Goal: Information Seeking & Learning: Check status

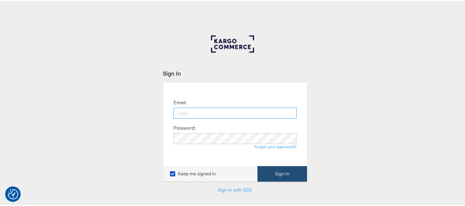
type input "[EMAIL_ADDRESS][PERSON_NAME][DOMAIN_NAME]"
click at [274, 173] on button "Sign In" at bounding box center [282, 172] width 50 height 15
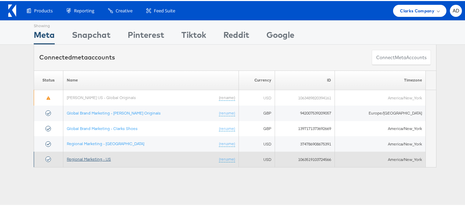
click at [90, 159] on link "Regional Marketing - US" at bounding box center [89, 157] width 44 height 5
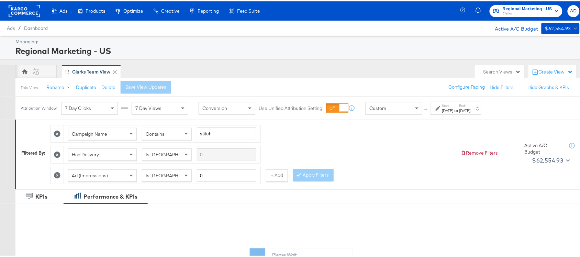
click at [454, 110] on div "Jul 27th 2025" at bounding box center [448, 110] width 11 height 6
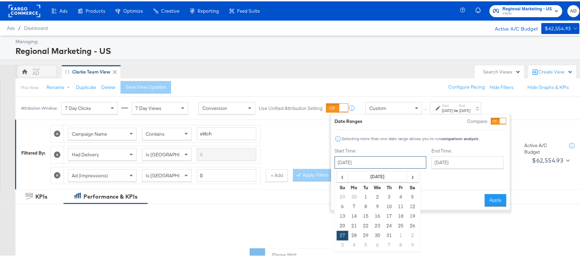
click at [366, 165] on input "July 27th 2025" at bounding box center [381, 161] width 92 height 12
click at [341, 178] on span "‹" at bounding box center [342, 175] width 11 height 10
click at [375, 176] on th "June 2025" at bounding box center [378, 176] width 59 height 12
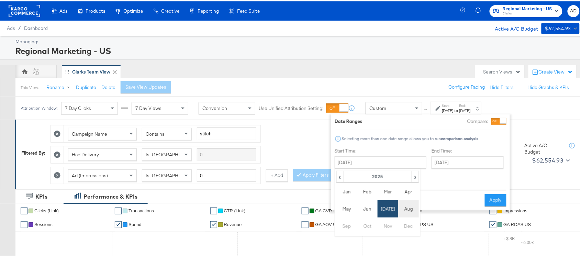
click at [405, 206] on td "Aug" at bounding box center [409, 207] width 21 height 17
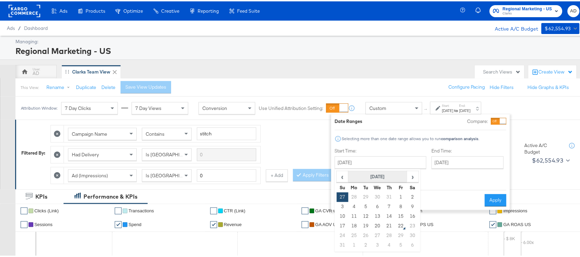
click at [378, 174] on th "August 2025" at bounding box center [378, 176] width 59 height 12
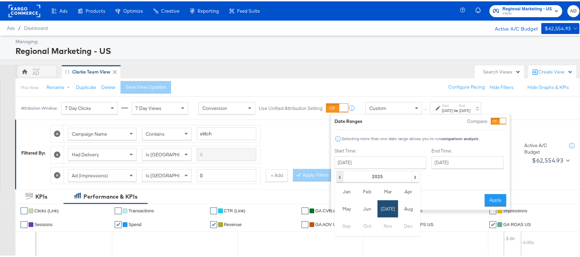
click at [339, 179] on span "‹" at bounding box center [340, 175] width 6 height 10
click at [408, 209] on td "Aug" at bounding box center [409, 207] width 21 height 17
click at [366, 226] on td "20" at bounding box center [366, 225] width 12 height 10
type input "August 20th 2024"
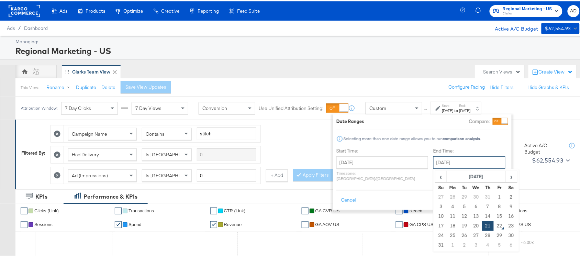
click at [442, 159] on input "August 21st 2025" at bounding box center [470, 161] width 72 height 12
click at [461, 175] on th "August 2025" at bounding box center [476, 176] width 59 height 12
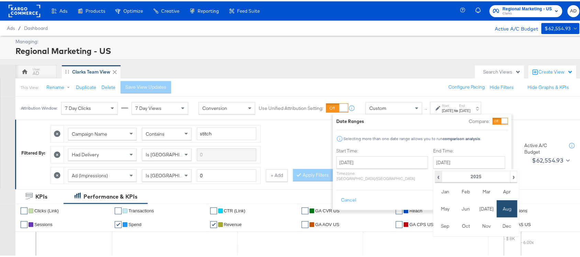
click at [436, 178] on span "‹" at bounding box center [439, 175] width 6 height 10
click at [497, 211] on td "Aug" at bounding box center [507, 207] width 21 height 17
click at [459, 225] on td "20" at bounding box center [465, 225] width 12 height 10
type input "August 20th 2024"
click at [494, 193] on button "Apply" at bounding box center [498, 199] width 22 height 12
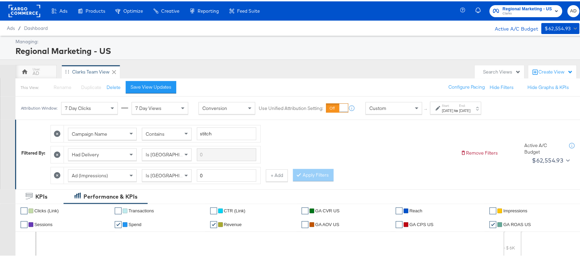
scroll to position [338, 0]
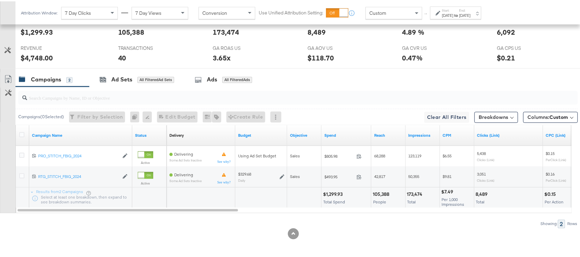
click at [454, 14] on div "Aug 20th 2024" at bounding box center [448, 14] width 11 height 6
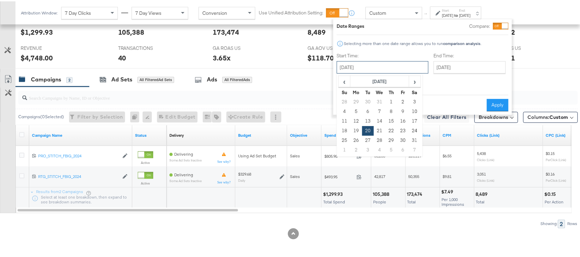
click at [369, 65] on input "August 20th 2024" at bounding box center [383, 66] width 92 height 12
click at [344, 81] on span "‹" at bounding box center [344, 80] width 11 height 10
click at [415, 126] on td "27" at bounding box center [415, 130] width 12 height 10
type input "July 27th 2024"
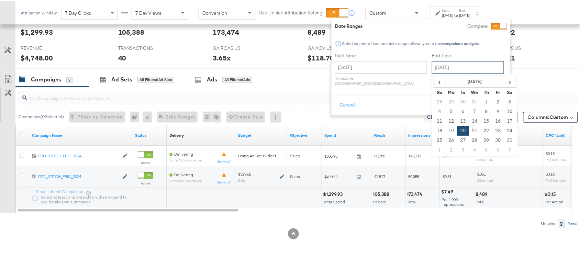
click at [439, 67] on input "August 20th 2024" at bounding box center [468, 66] width 72 height 12
click at [435, 80] on span "‹" at bounding box center [440, 80] width 11 height 10
click at [504, 130] on td "27" at bounding box center [510, 130] width 12 height 10
type input "July 27th 2024"
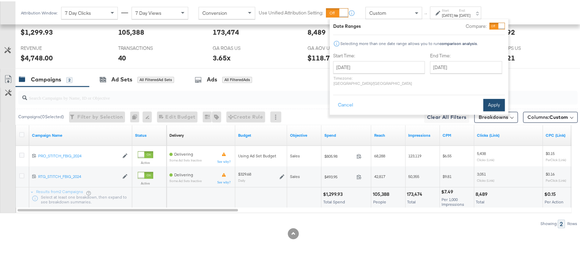
click at [493, 99] on button "Apply" at bounding box center [495, 104] width 22 height 12
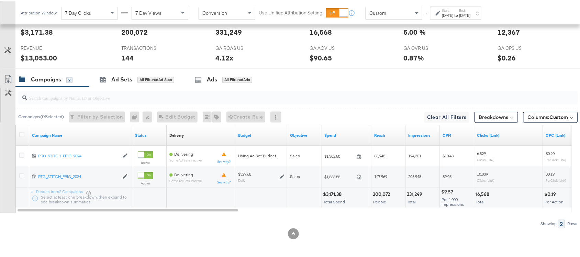
click at [454, 14] on div "Jul 27th 2024" at bounding box center [448, 14] width 11 height 6
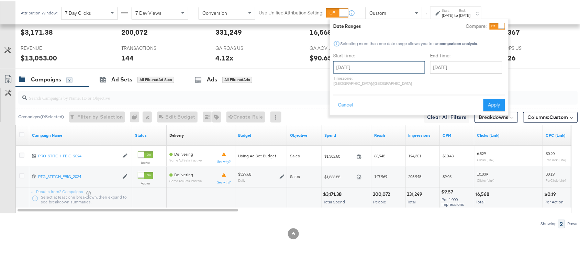
click at [387, 66] on input "July 27th 2024" at bounding box center [380, 66] width 92 height 12
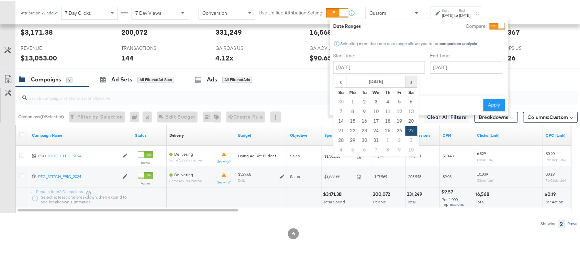
click at [412, 79] on span "›" at bounding box center [411, 80] width 11 height 10
click at [412, 128] on td "24" at bounding box center [412, 130] width 12 height 10
type input "[DATE]"
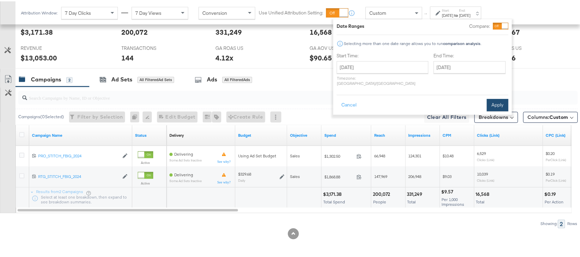
click at [495, 98] on button "Apply" at bounding box center [498, 104] width 22 height 12
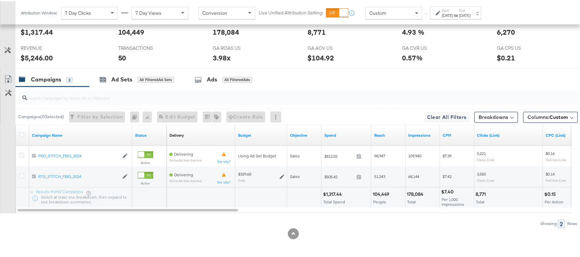
click at [334, 195] on div "$1,317.44" at bounding box center [333, 193] width 21 height 7
copy div "1,317.44"
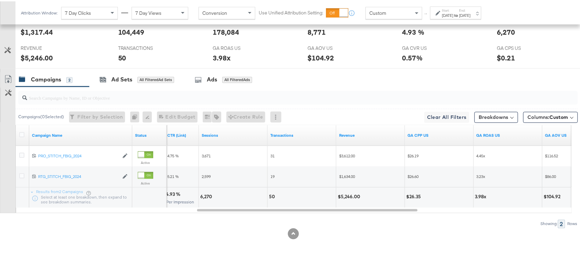
click at [350, 195] on div "$5,246.00" at bounding box center [350, 196] width 24 height 7
copy div "5,246.00"
click at [350, 195] on div "$5,246.00" at bounding box center [350, 196] width 24 height 7
click at [454, 12] on div "[DATE]" at bounding box center [448, 14] width 11 height 6
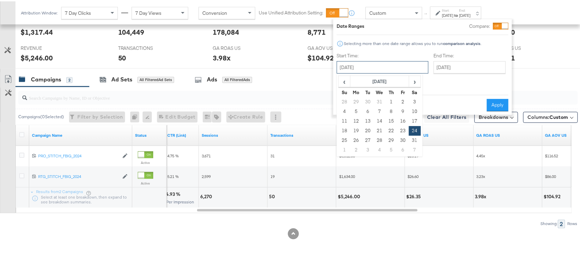
click at [366, 66] on input "[DATE]" at bounding box center [383, 66] width 92 height 12
click at [348, 140] on td "25" at bounding box center [345, 139] width 12 height 10
type input "[DATE]"
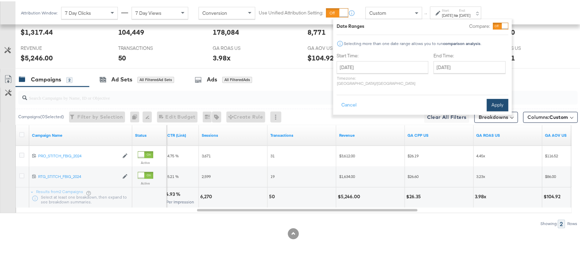
click at [502, 102] on button "Apply" at bounding box center [498, 104] width 22 height 12
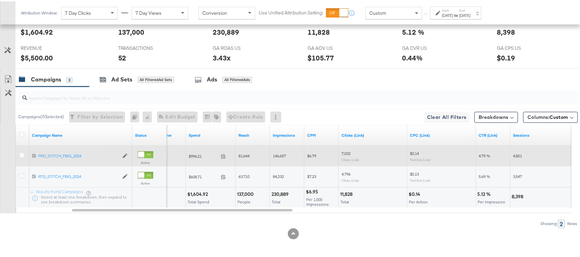
click at [195, 192] on div "$1,604.92" at bounding box center [198, 193] width 23 height 7
copy div "1,604.92"
click at [195, 192] on div "$1,604.92" at bounding box center [198, 193] width 23 height 7
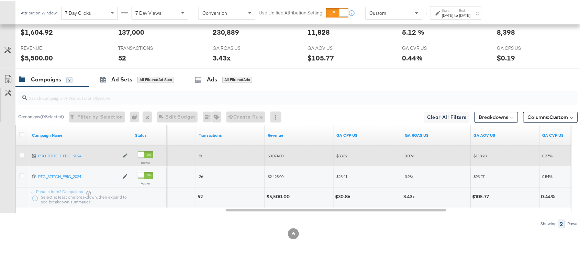
click at [279, 198] on div "$5,500.00" at bounding box center [278, 196] width 25 height 7
copy div "5,500.00"
click at [450, 10] on label "Start:" at bounding box center [448, 9] width 11 height 4
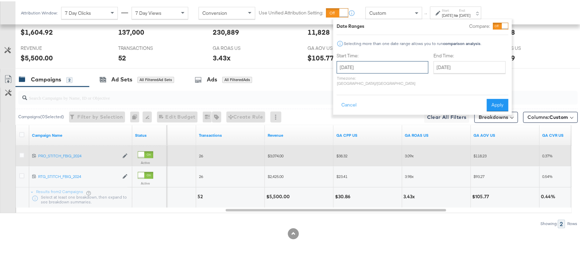
click at [359, 65] on input "[DATE]" at bounding box center [383, 66] width 92 height 12
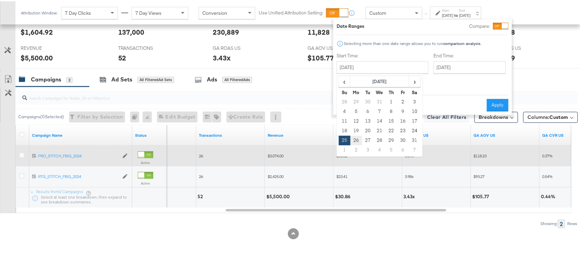
click at [354, 140] on td "26" at bounding box center [357, 139] width 12 height 10
type input "[DATE]"
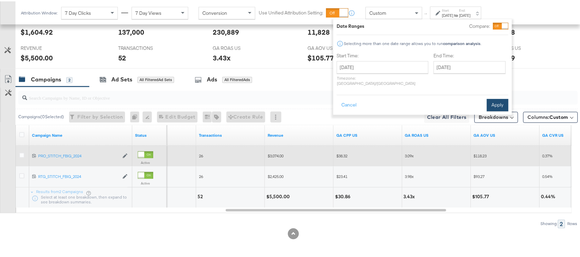
click at [497, 98] on button "Apply" at bounding box center [498, 104] width 22 height 12
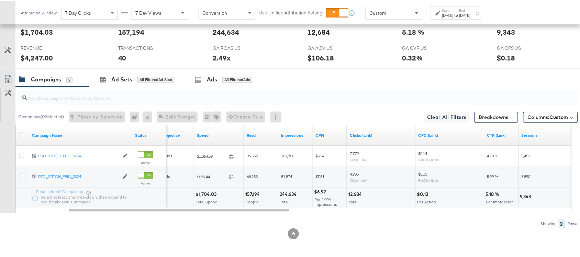
click at [207, 195] on div "$1,704.03" at bounding box center [207, 193] width 23 height 7
copy div "1,704.03"
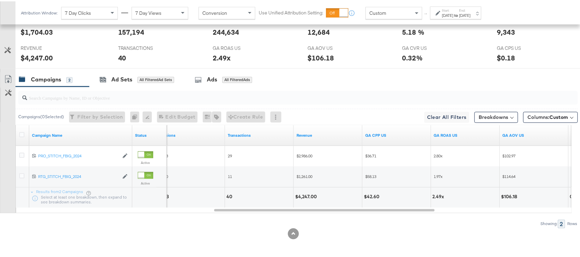
click at [308, 194] on div "$4,247.00" at bounding box center [307, 196] width 24 height 7
copy div "4,247.00"
click at [308, 194] on div "$4,247.00" at bounding box center [307, 196] width 24 height 7
click at [454, 9] on label "Start:" at bounding box center [448, 9] width 11 height 4
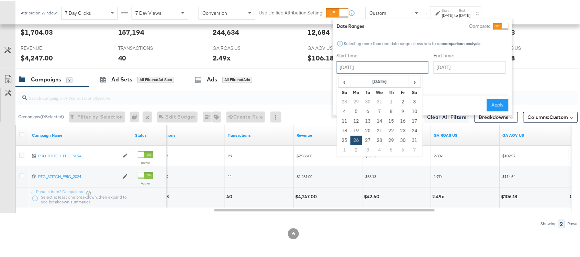
click at [353, 69] on input "[DATE]" at bounding box center [383, 66] width 92 height 12
click at [365, 139] on td "27" at bounding box center [368, 139] width 12 height 10
type input "[DATE]"
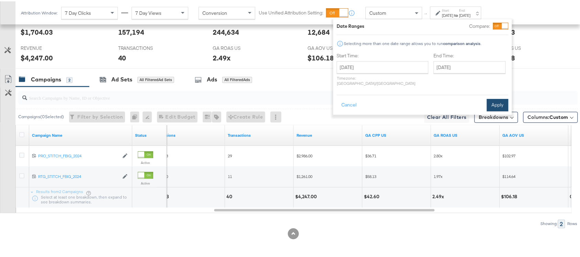
click at [497, 98] on button "Apply" at bounding box center [498, 104] width 22 height 12
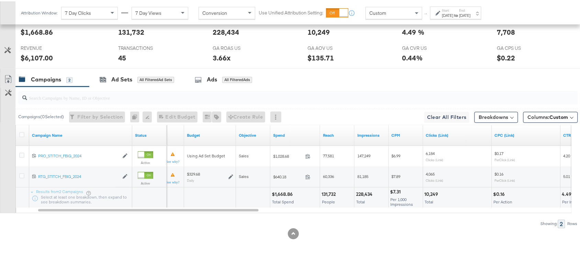
click at [287, 193] on div "$1,668.86" at bounding box center [283, 193] width 23 height 7
copy div "1,668.86"
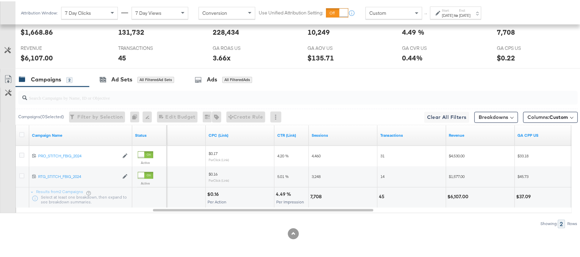
click at [458, 194] on div "$6,107.00" at bounding box center [459, 196] width 23 height 7
copy div "6,107.00"
click at [458, 194] on div "$6,107.00" at bounding box center [459, 196] width 23 height 7
click at [471, 14] on div "[DATE]" at bounding box center [465, 14] width 11 height 6
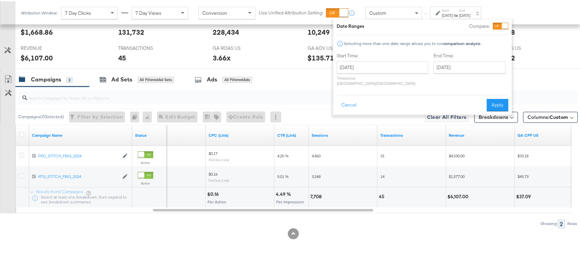
click at [377, 58] on div "Start Time: August 27th 2024 ‹ August 2024 › Su Mo Tu We Th Fr Sa 28 29 30 31 1…" at bounding box center [383, 69] width 92 height 36
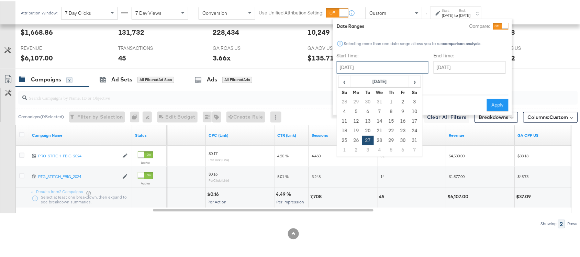
click at [381, 64] on input "[DATE]" at bounding box center [383, 66] width 92 height 12
click at [379, 140] on td "28" at bounding box center [380, 139] width 12 height 10
type input "[DATE]"
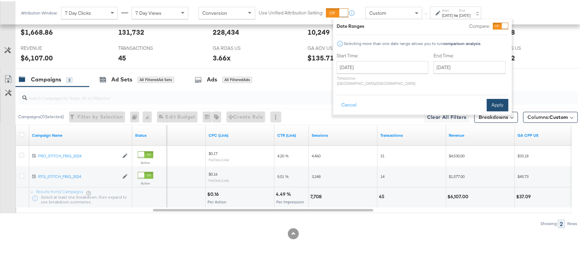
click at [491, 98] on button "Apply" at bounding box center [498, 104] width 22 height 12
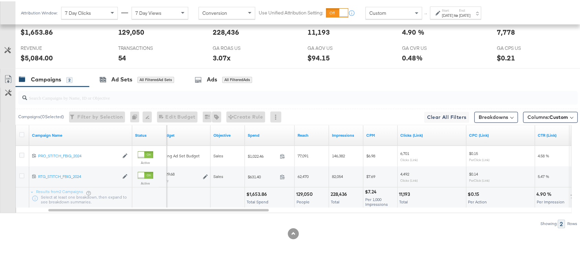
click at [258, 195] on div "$1,653.86" at bounding box center [258, 193] width 23 height 7
copy div "1,653.86"
click at [35, 61] on div "$5,084.00" at bounding box center [37, 57] width 32 height 10
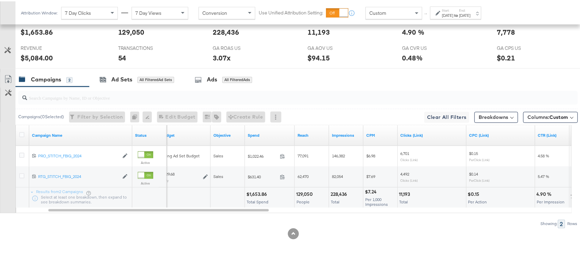
click at [454, 9] on label "Start:" at bounding box center [448, 9] width 11 height 4
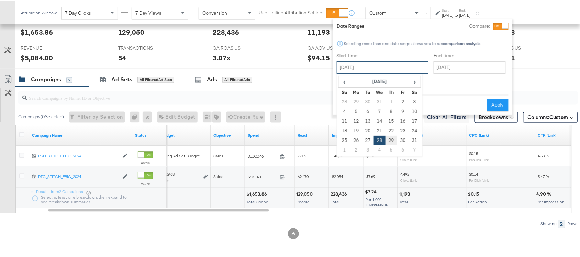
drag, startPoint x: 370, startPoint y: 62, endPoint x: 393, endPoint y: 140, distance: 81.3
click at [393, 72] on div "[DATE] ‹ [DATE] › Su Mo Tu We Th Fr Sa 28 29 30 31 1 2 3 4 5 6 7 8 9 10 11 12 1…" at bounding box center [383, 66] width 92 height 12
click at [393, 140] on td "29" at bounding box center [392, 139] width 12 height 10
type input "[DATE]"
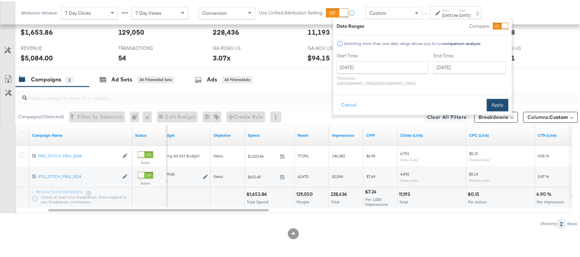
click at [499, 98] on button "Apply" at bounding box center [498, 104] width 22 height 12
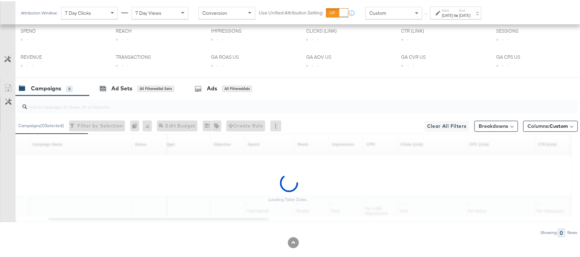
scroll to position [327, 0]
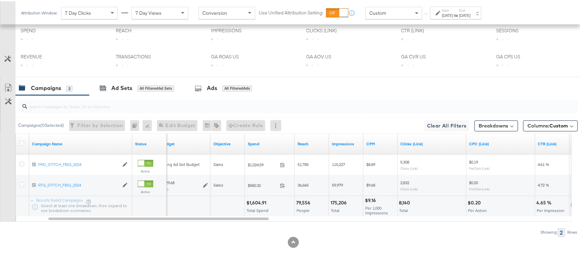
click at [253, 200] on div "$1,604.91" at bounding box center [258, 202] width 22 height 7
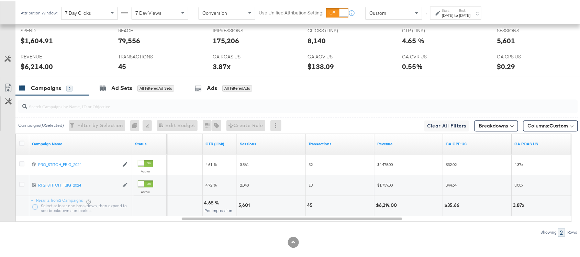
click at [385, 203] on div "$6,214.00" at bounding box center [387, 204] width 23 height 7
click at [460, 15] on strong "to" at bounding box center [457, 13] width 6 height 5
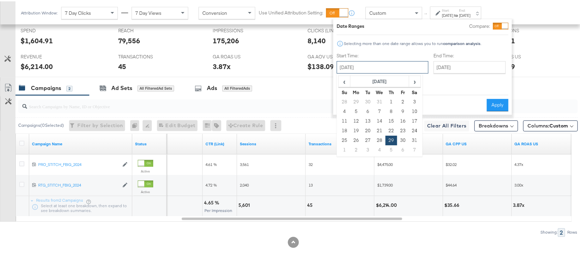
click at [355, 65] on input "[DATE]" at bounding box center [383, 66] width 92 height 12
click at [401, 136] on td "30" at bounding box center [403, 139] width 12 height 10
type input "[DATE]"
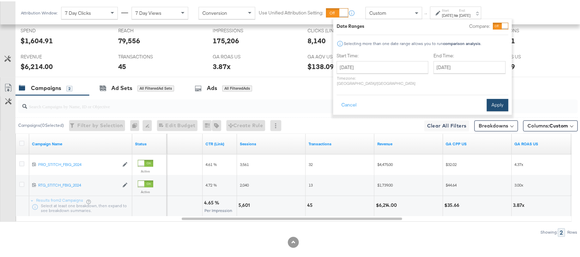
click at [496, 98] on button "Apply" at bounding box center [498, 104] width 22 height 12
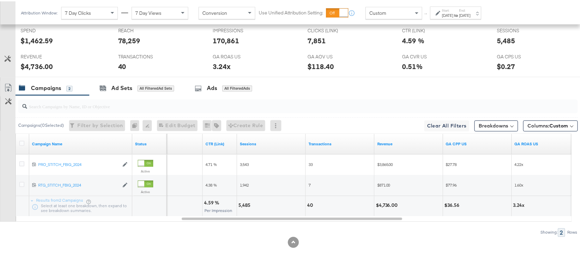
click at [393, 206] on div "$4,736.00" at bounding box center [388, 204] width 24 height 7
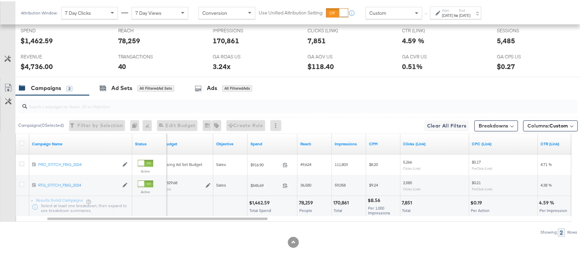
click at [258, 201] on div "$1,462.59" at bounding box center [260, 202] width 23 height 7
click at [471, 12] on div "[DATE]" at bounding box center [465, 14] width 11 height 6
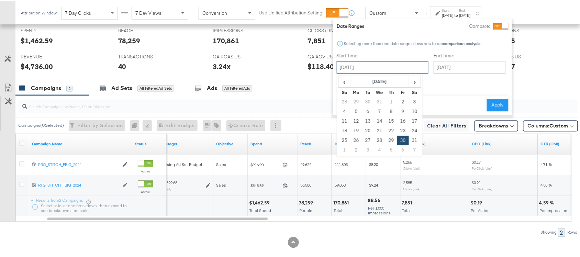
click at [362, 67] on input "[DATE]" at bounding box center [383, 66] width 92 height 12
click at [415, 138] on td "31" at bounding box center [415, 139] width 12 height 10
type input "[DATE]"
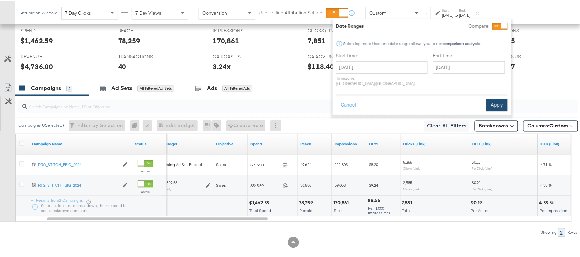
click at [503, 98] on button "Apply" at bounding box center [498, 104] width 22 height 12
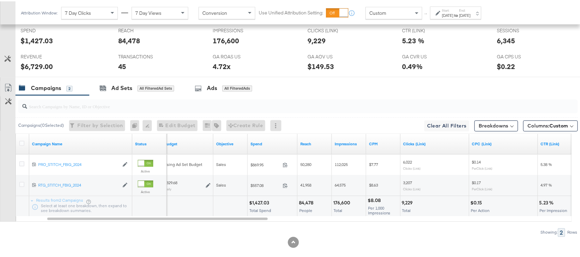
click at [259, 205] on div "$1,427.03" at bounding box center [260, 202] width 22 height 7
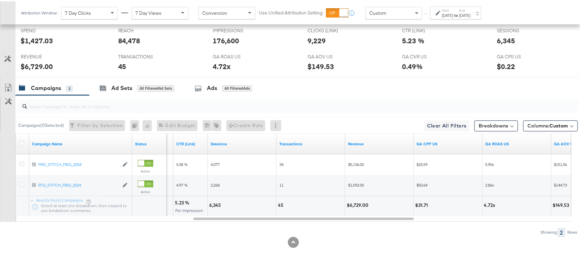
click at [355, 206] on div "$6,729.00" at bounding box center [359, 204] width 24 height 7
click at [454, 11] on div "[DATE]" at bounding box center [448, 14] width 11 height 6
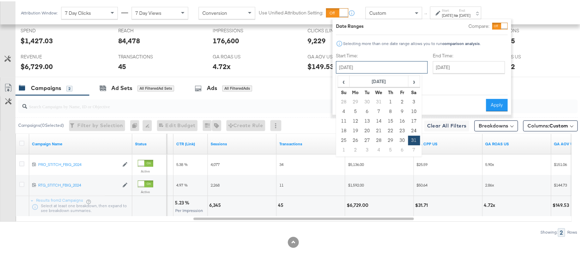
click at [366, 61] on input "[DATE]" at bounding box center [382, 66] width 92 height 12
click at [344, 152] on td "1" at bounding box center [344, 149] width 12 height 10
type input "[DATE]"
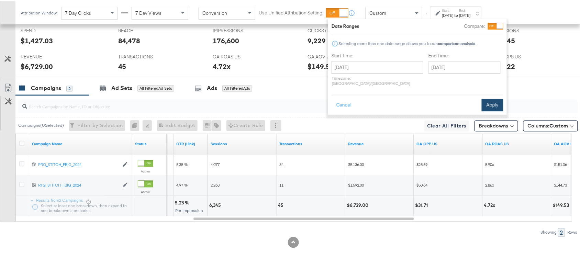
click at [492, 98] on button "Apply" at bounding box center [493, 104] width 22 height 12
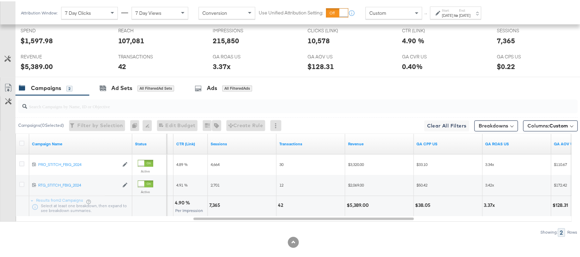
click at [359, 205] on div "$5,389.00" at bounding box center [359, 204] width 24 height 7
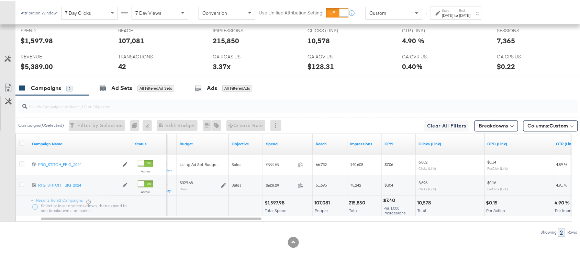
click at [275, 204] on div "$1,597.98" at bounding box center [276, 202] width 22 height 7
click at [454, 11] on div "[DATE]" at bounding box center [448, 14] width 11 height 6
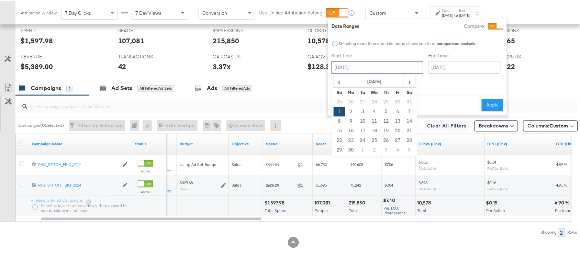
click at [358, 64] on input "[DATE]" at bounding box center [378, 66] width 92 height 12
click at [352, 111] on td "2" at bounding box center [352, 111] width 12 height 10
type input "[DATE]"
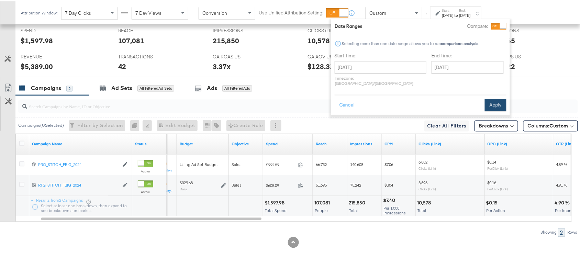
click at [492, 98] on button "Apply" at bounding box center [496, 104] width 22 height 12
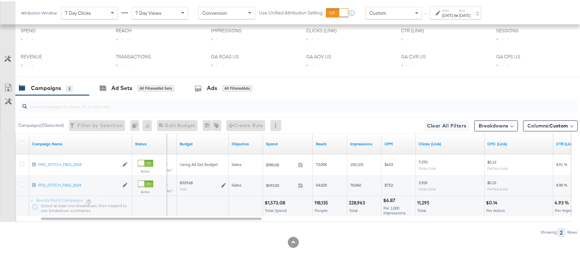
click at [274, 203] on div "$1,573.08" at bounding box center [276, 202] width 23 height 7
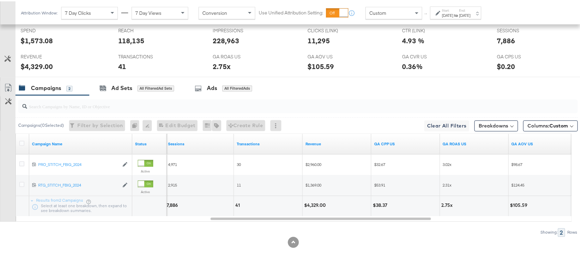
click at [311, 205] on div "$4,329.00" at bounding box center [316, 204] width 24 height 7
click at [471, 11] on div "Start: Sep 2nd 2024 to End: Sep 2nd 2024" at bounding box center [457, 12] width 29 height 10
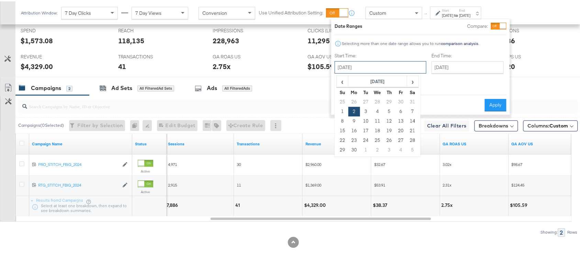
click at [363, 69] on input "[DATE]" at bounding box center [381, 66] width 92 height 12
click at [367, 111] on td "3" at bounding box center [366, 111] width 12 height 10
type input "[DATE]"
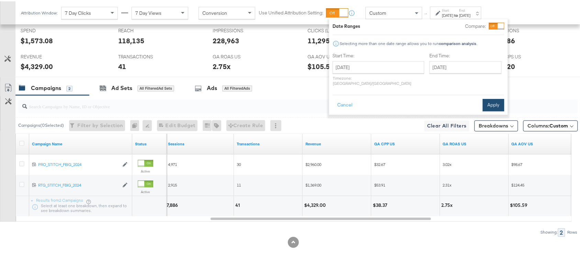
click at [494, 98] on button "Apply" at bounding box center [494, 104] width 22 height 12
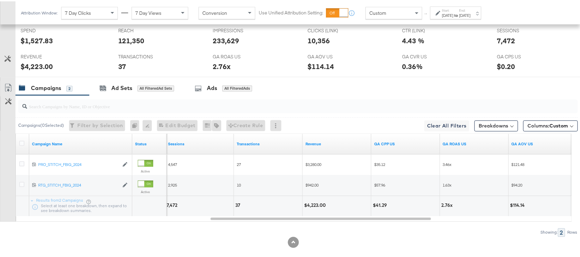
click at [316, 204] on div "$4,223.00" at bounding box center [316, 204] width 24 height 7
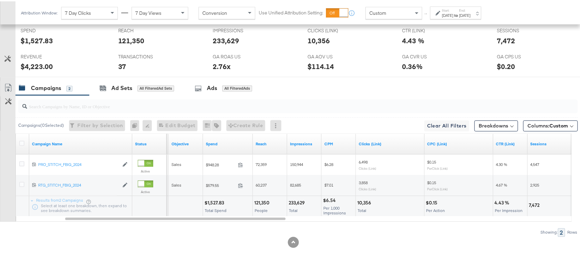
click at [210, 203] on div "$1,527.83" at bounding box center [216, 202] width 22 height 7
click at [454, 9] on label "Start:" at bounding box center [448, 9] width 11 height 4
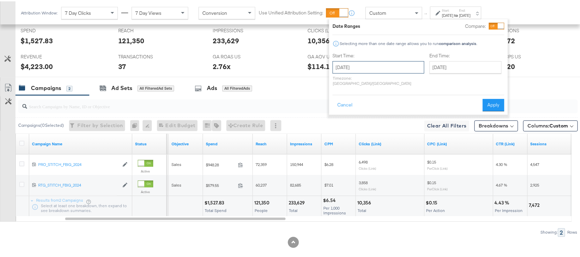
click at [368, 63] on input "[DATE]" at bounding box center [379, 66] width 92 height 12
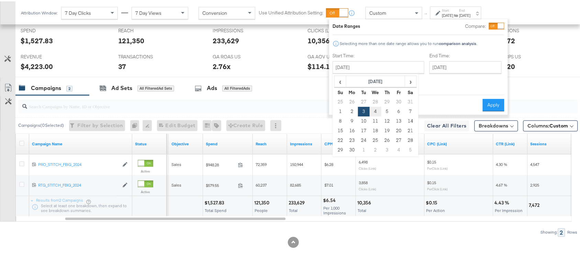
click at [375, 111] on td "4" at bounding box center [376, 111] width 12 height 10
type input "[DATE]"
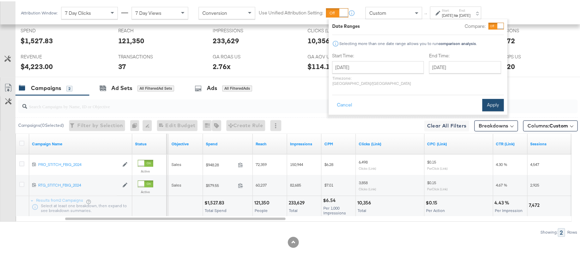
click at [489, 98] on button "Apply" at bounding box center [494, 104] width 22 height 12
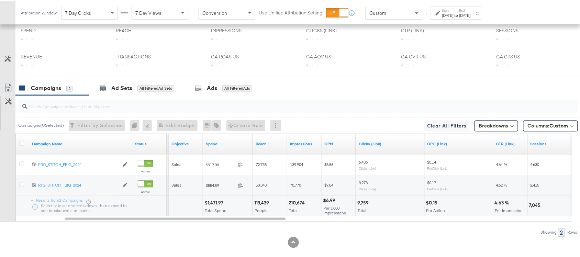
click at [219, 204] on div "$1,471.97" at bounding box center [215, 202] width 21 height 7
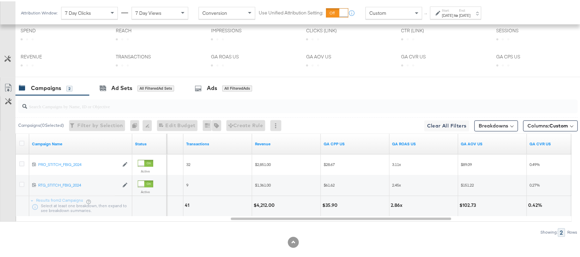
click at [262, 205] on div "$4,212.00" at bounding box center [265, 204] width 23 height 7
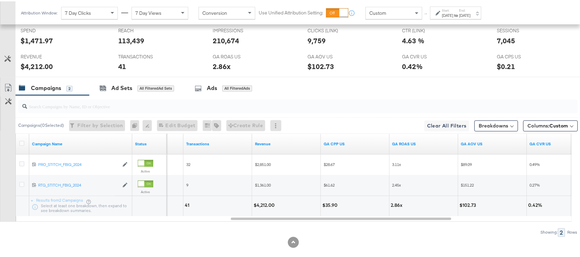
click at [471, 12] on div "[DATE]" at bounding box center [465, 14] width 11 height 6
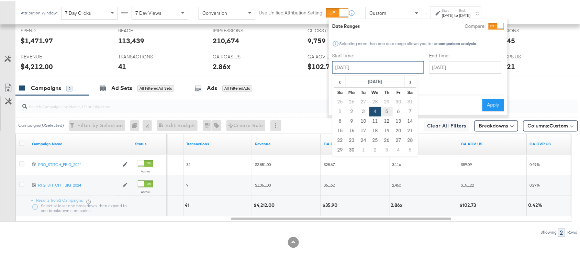
drag, startPoint x: 355, startPoint y: 63, endPoint x: 386, endPoint y: 108, distance: 55.4
click at [386, 72] on div "September 4th 2024 ‹ September 2024 › Su Mo Tu We Th Fr Sa 25 26 27 28 29 30 31…" at bounding box center [379, 66] width 92 height 12
click at [386, 108] on td "5" at bounding box center [387, 111] width 12 height 10
type input "[DATE]"
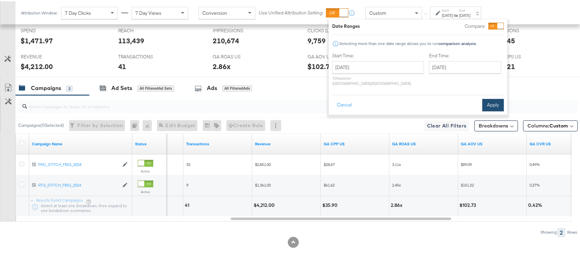
click at [499, 98] on button "Apply" at bounding box center [494, 104] width 22 height 12
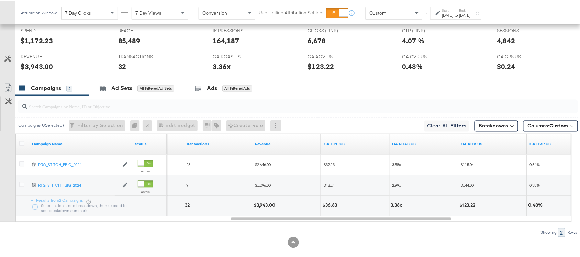
click at [265, 208] on div "$3,943.00" at bounding box center [266, 204] width 24 height 7
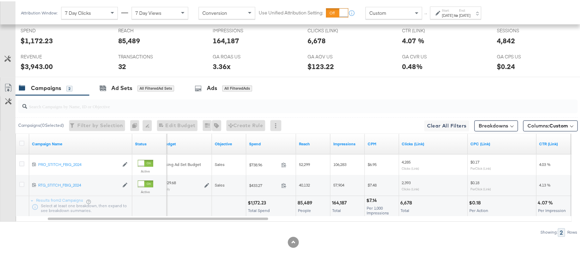
click at [257, 203] on div "$1,172.23" at bounding box center [258, 202] width 20 height 7
click at [471, 12] on div "[DATE]" at bounding box center [465, 14] width 11 height 6
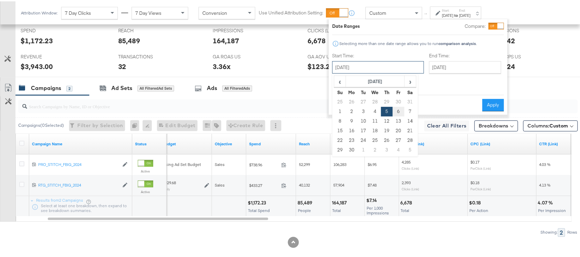
drag, startPoint x: 365, startPoint y: 64, endPoint x: 393, endPoint y: 112, distance: 55.9
click at [393, 72] on div "September 5th 2024 ‹ September 2024 › Su Mo Tu We Th Fr Sa 25 26 27 28 29 30 31…" at bounding box center [379, 66] width 92 height 12
click at [398, 111] on td "6" at bounding box center [399, 111] width 12 height 10
type input "[DATE]"
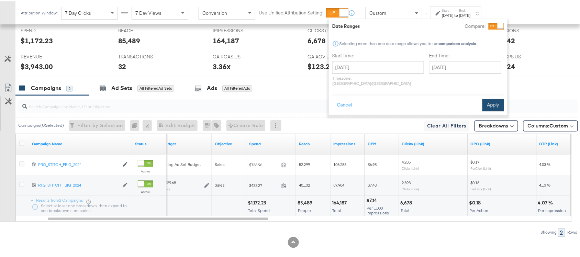
click at [497, 100] on button "Apply" at bounding box center [494, 104] width 22 height 12
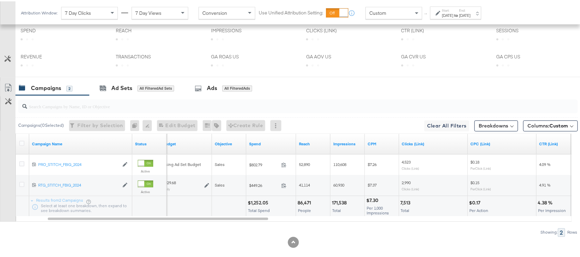
click at [259, 205] on div "$1,252.05" at bounding box center [259, 202] width 23 height 7
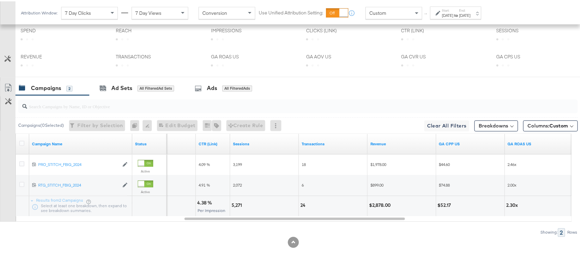
click at [385, 205] on div "$2,878.00" at bounding box center [381, 204] width 24 height 7
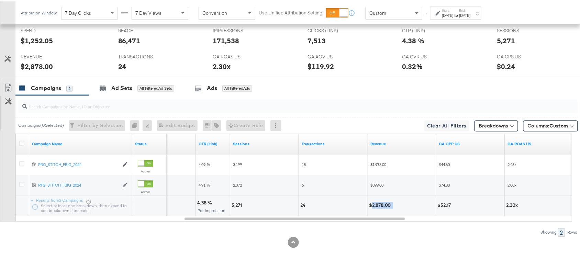
click at [385, 205] on div "$2,878.00" at bounding box center [381, 204] width 24 height 7
click at [448, 7] on label "Start:" at bounding box center [448, 9] width 11 height 4
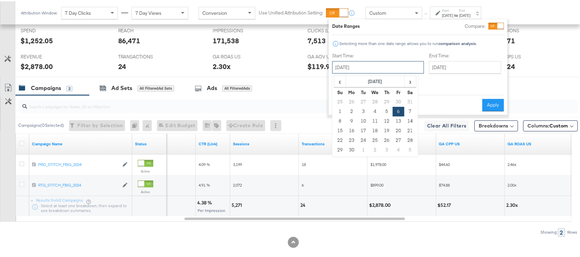
click at [375, 64] on input "[DATE]" at bounding box center [379, 66] width 92 height 12
click at [414, 110] on td "7" at bounding box center [411, 111] width 12 height 10
type input "[DATE]"
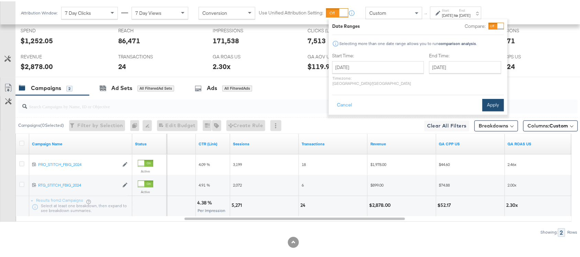
click at [498, 98] on button "Apply" at bounding box center [494, 104] width 22 height 12
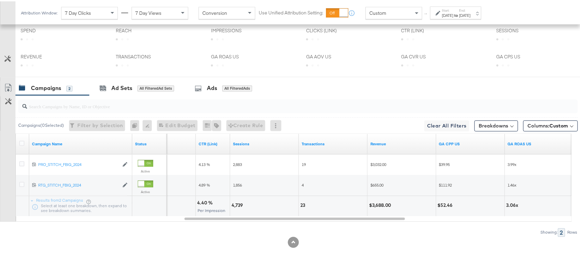
click at [383, 207] on div "$3,688.00" at bounding box center [381, 204] width 24 height 7
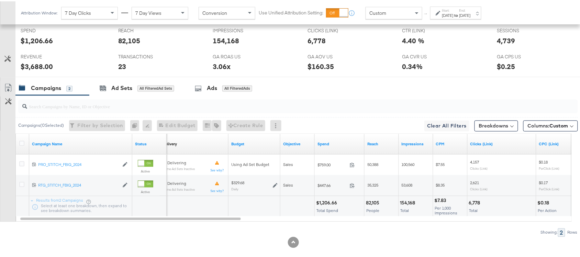
click at [331, 205] on div "$1,206.66" at bounding box center [327, 202] width 23 height 7
click at [482, 4] on div "Attribution Window: 7 Day Clicks 7 Day Views Conversion Use Unified Attribution…" at bounding box center [252, 11] width 475 height 23
click at [471, 9] on label "End:" at bounding box center [465, 9] width 11 height 4
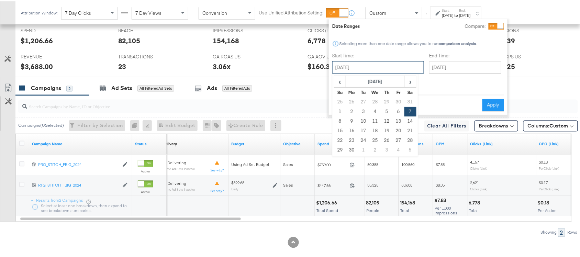
click at [358, 65] on input "[DATE]" at bounding box center [379, 66] width 92 height 12
click at [340, 118] on td "8" at bounding box center [341, 120] width 12 height 10
type input "[DATE]"
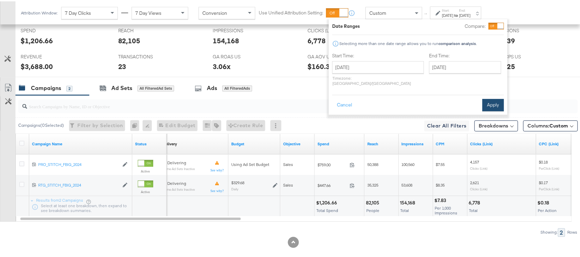
click at [491, 98] on button "Apply" at bounding box center [494, 104] width 22 height 12
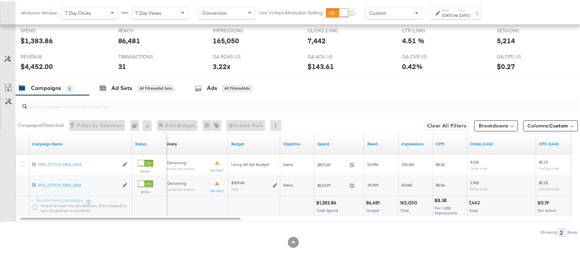
click at [326, 203] on div "$1,383.86" at bounding box center [327, 202] width 22 height 7
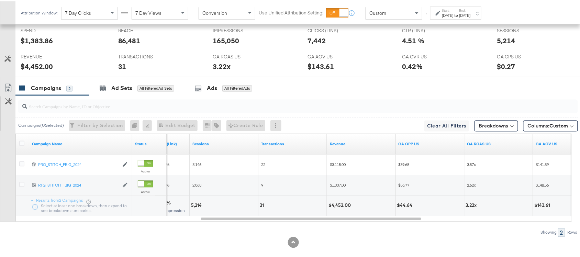
click at [342, 206] on div "$4,452.00" at bounding box center [341, 204] width 24 height 7
click at [467, 6] on div "Start: Sep 8th 2024 to End: Sep 8th 2024" at bounding box center [455, 11] width 51 height 13
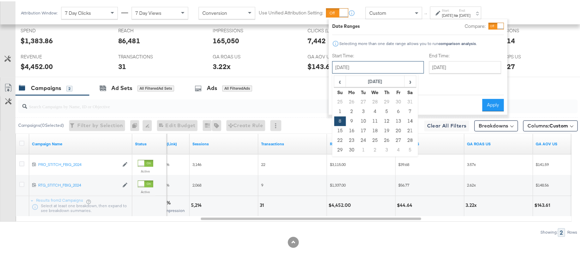
click at [353, 61] on input "[DATE]" at bounding box center [379, 66] width 92 height 12
click at [353, 121] on td "9" at bounding box center [352, 120] width 12 height 10
type input "[DATE]"
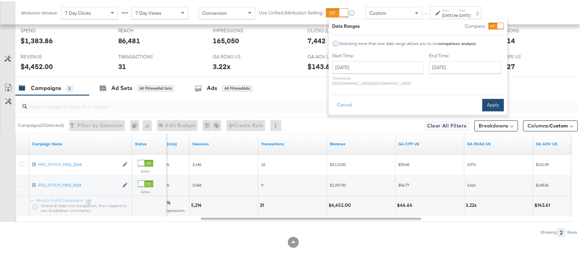
click at [492, 99] on button "Apply" at bounding box center [494, 104] width 22 height 12
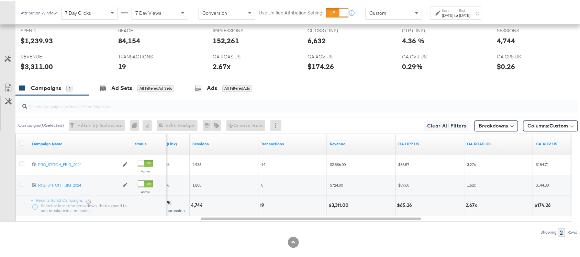
click at [336, 206] on div "$3,311.00" at bounding box center [340, 204] width 22 height 7
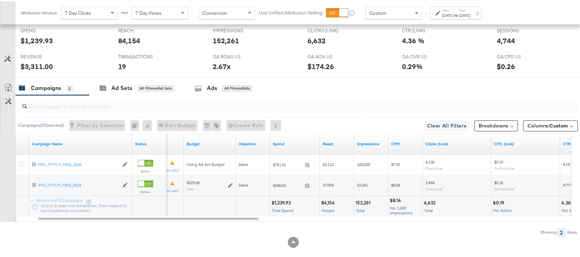
click at [283, 203] on div "$1,239.93" at bounding box center [282, 202] width 21 height 7
click at [454, 13] on div "[DATE]" at bounding box center [448, 14] width 11 height 6
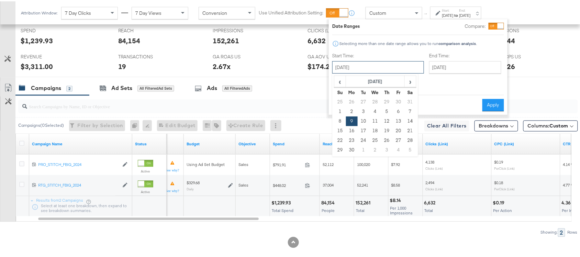
click at [358, 71] on input "[DATE]" at bounding box center [379, 66] width 92 height 12
click at [360, 120] on td "10" at bounding box center [364, 120] width 12 height 10
type input "[DATE]"
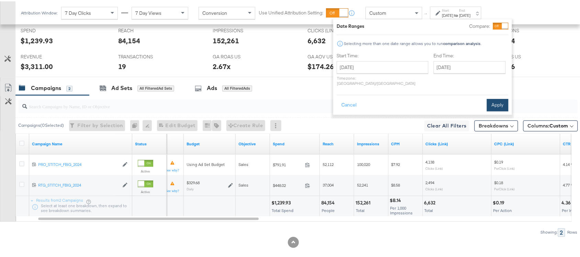
click at [494, 98] on button "Apply" at bounding box center [498, 104] width 22 height 12
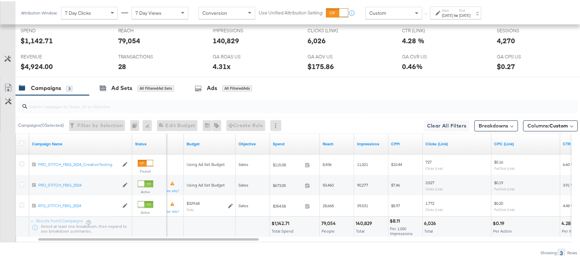
click at [285, 224] on div "$1,142.71" at bounding box center [282, 222] width 20 height 7
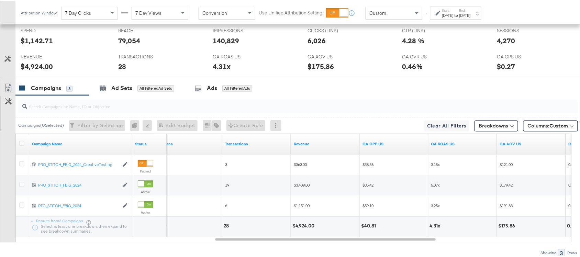
click at [303, 228] on div "$4,924.00" at bounding box center [305, 225] width 24 height 7
click at [471, 14] on div "[DATE]" at bounding box center [465, 14] width 11 height 6
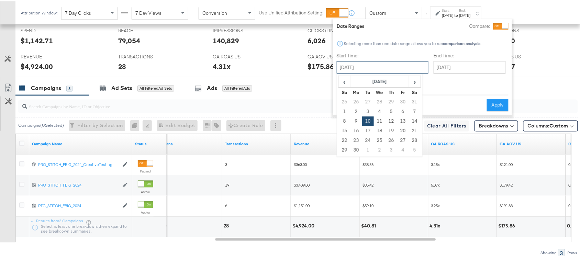
click at [382, 62] on input "[DATE]" at bounding box center [383, 66] width 92 height 12
click at [378, 119] on td "11" at bounding box center [380, 120] width 12 height 10
type input "[DATE]"
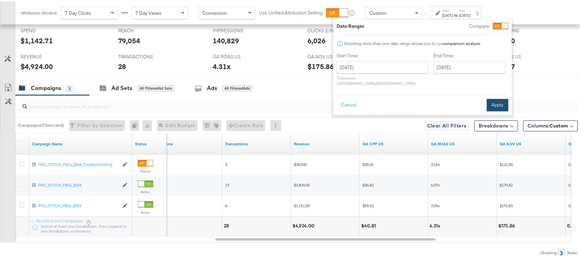
click at [497, 98] on button "Apply" at bounding box center [498, 104] width 22 height 12
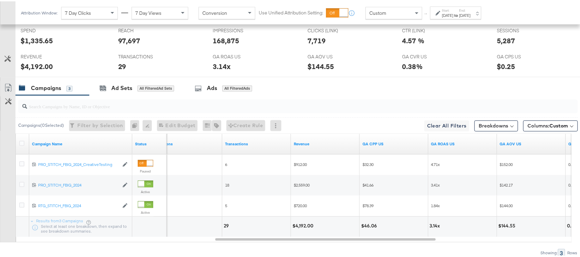
click at [300, 226] on div "$4,192.00" at bounding box center [304, 225] width 23 height 7
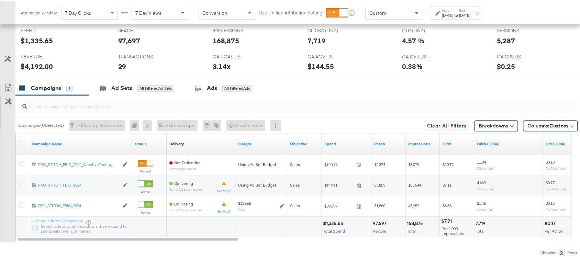
click at [336, 226] on div "$1,335.65" at bounding box center [334, 222] width 22 height 7
click at [460, 11] on strong "to" at bounding box center [457, 13] width 6 height 5
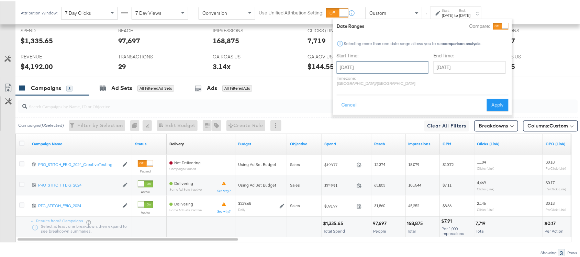
click at [371, 64] on input "[DATE]" at bounding box center [383, 66] width 92 height 12
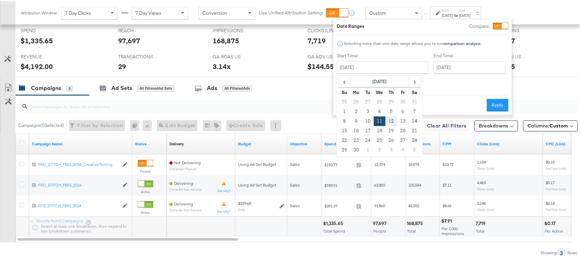
click at [393, 121] on td "12" at bounding box center [392, 120] width 12 height 10
type input "[DATE]"
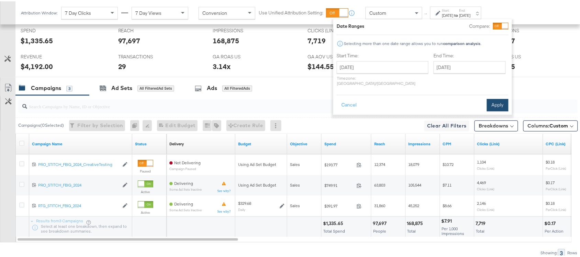
click at [493, 98] on button "Apply" at bounding box center [498, 104] width 22 height 12
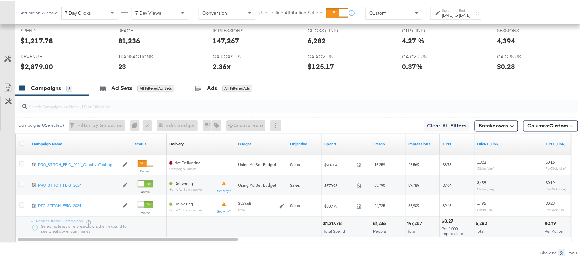
click at [493, 98] on input "search" at bounding box center [277, 102] width 500 height 13
click at [329, 224] on div "$1,217.78" at bounding box center [333, 222] width 21 height 7
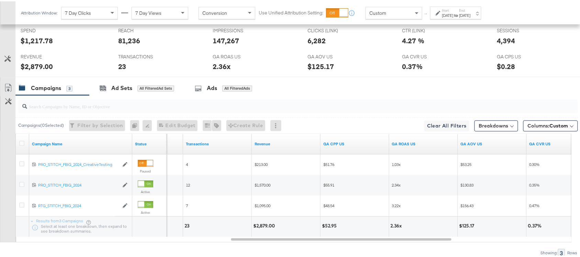
click at [264, 228] on div "$2,879.00" at bounding box center [265, 225] width 24 height 7
click at [471, 8] on label "End:" at bounding box center [465, 9] width 11 height 4
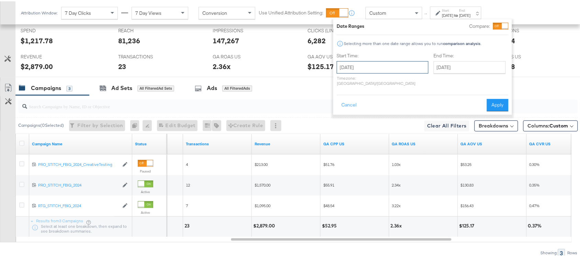
click at [362, 63] on input "[DATE]" at bounding box center [383, 66] width 92 height 12
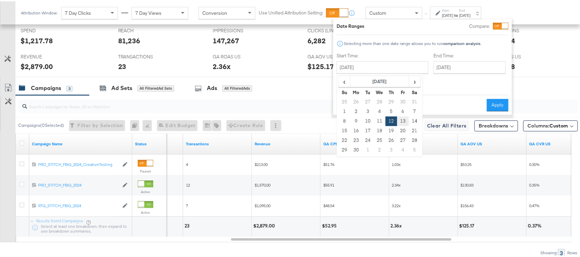
click at [403, 122] on td "13" at bounding box center [403, 120] width 12 height 10
type input "[DATE]"
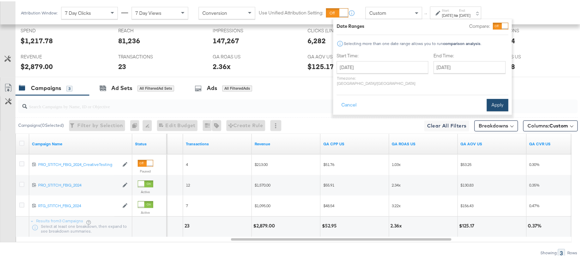
click at [494, 98] on button "Apply" at bounding box center [498, 104] width 22 height 12
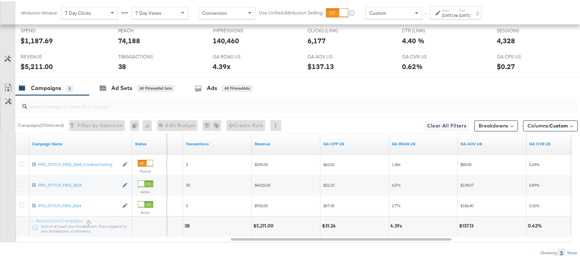
click at [46, 69] on div "$5,211.00" at bounding box center [37, 66] width 32 height 10
click at [33, 47] on div "SPEND SPEND $1,187.69" at bounding box center [64, 36] width 98 height 26
click at [468, 17] on div "Start: Sep 13th 2024 to End: Sep 13th 2024" at bounding box center [455, 11] width 51 height 13
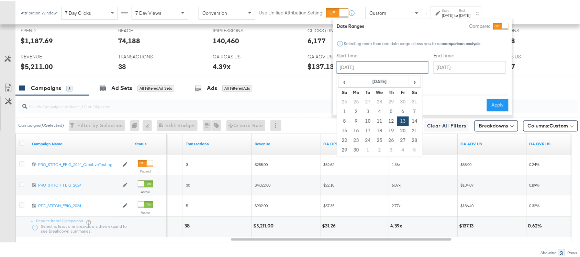
click at [367, 67] on input "[DATE]" at bounding box center [383, 66] width 92 height 12
click at [413, 121] on td "14" at bounding box center [415, 120] width 12 height 10
type input "[DATE]"
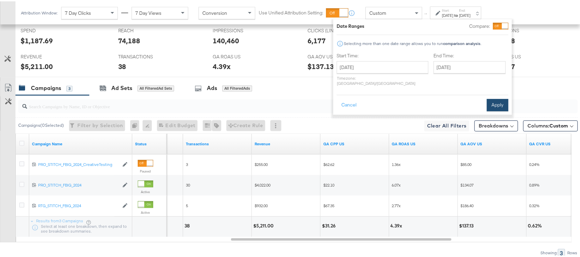
click at [494, 98] on button "Apply" at bounding box center [498, 104] width 22 height 12
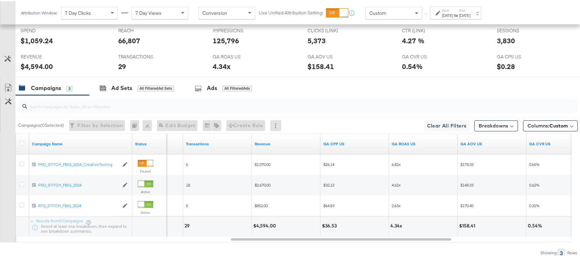
click at [266, 225] on div "$4,594.00" at bounding box center [265, 225] width 25 height 7
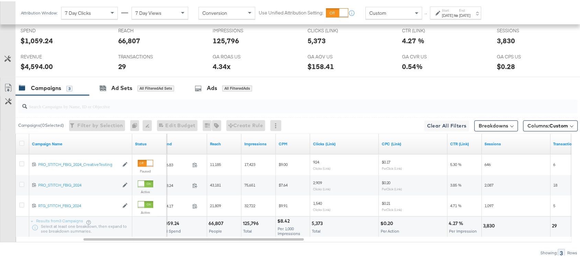
click at [177, 221] on div "$1,059.24" at bounding box center [170, 222] width 23 height 7
click at [454, 16] on div "[DATE]" at bounding box center [448, 14] width 11 height 6
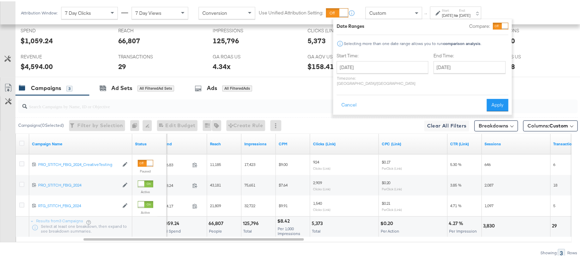
click at [352, 73] on div "September 14th 2024 ‹ September 2024 › Su Mo Tu We Th Fr Sa 25 26 27 28 29 30 3…" at bounding box center [383, 72] width 92 height 25
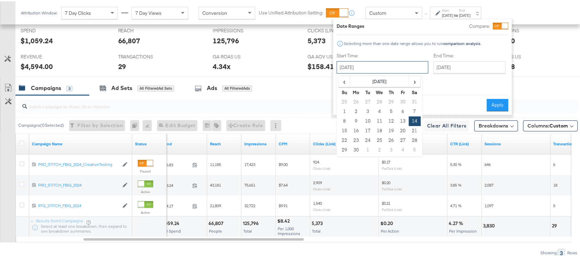
click at [373, 66] on input "[DATE]" at bounding box center [383, 66] width 92 height 12
click at [344, 130] on td "15" at bounding box center [345, 130] width 12 height 10
type input "[DATE]"
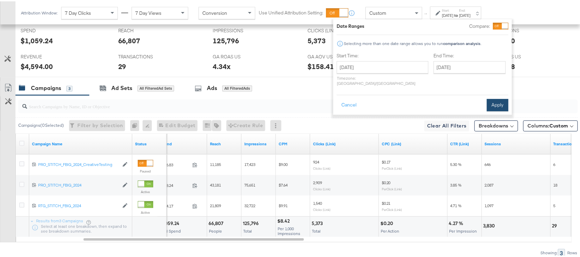
click at [500, 98] on button "Apply" at bounding box center [498, 104] width 22 height 12
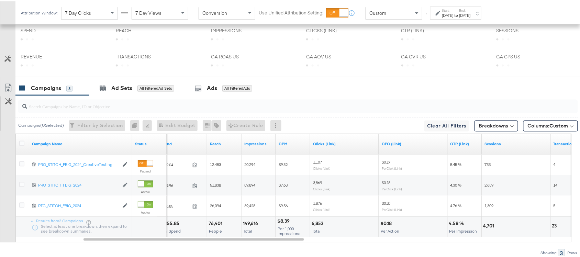
click at [170, 225] on div "$1,255.85" at bounding box center [170, 222] width 23 height 7
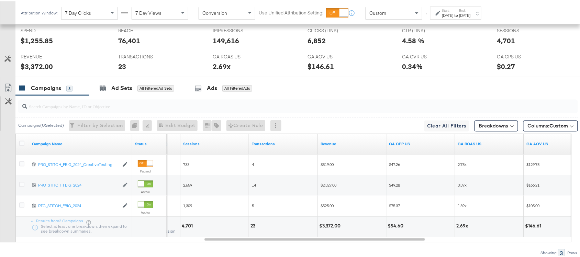
click at [332, 224] on div "$3,372.00" at bounding box center [330, 225] width 23 height 7
click at [471, 11] on div "[DATE]" at bounding box center [465, 14] width 11 height 6
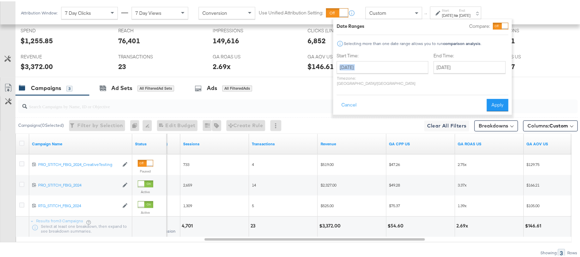
drag, startPoint x: 336, startPoint y: 75, endPoint x: 361, endPoint y: 61, distance: 28.5
click at [361, 61] on div "September 15th 2024 ‹ September 2024 › Su Mo Tu We Th Fr Sa 25 26 27 28 29 30 3…" at bounding box center [383, 72] width 92 height 25
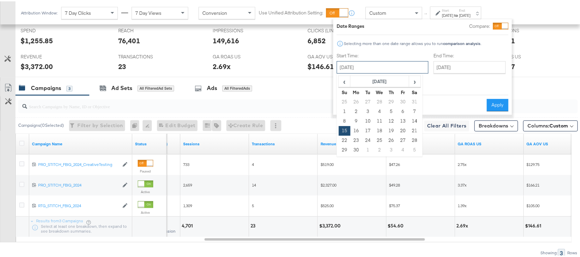
click at [361, 61] on input "[DATE]" at bounding box center [383, 66] width 92 height 12
click at [355, 128] on td "16" at bounding box center [357, 130] width 12 height 10
type input "[DATE]"
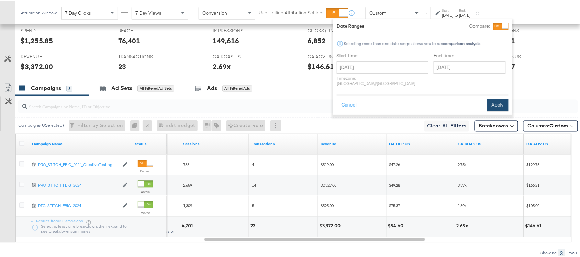
click at [494, 99] on button "Apply" at bounding box center [498, 104] width 22 height 12
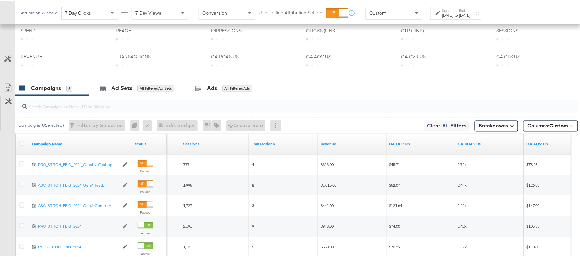
scroll to position [400, 0]
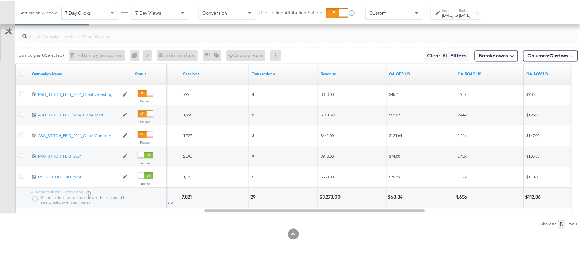
click at [328, 195] on div "$3,273.00" at bounding box center [330, 196] width 23 height 7
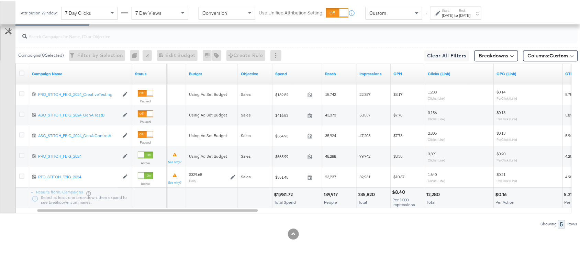
click at [284, 194] on div "$1,981.72" at bounding box center [284, 193] width 21 height 7
click at [454, 16] on div "[DATE]" at bounding box center [448, 14] width 11 height 6
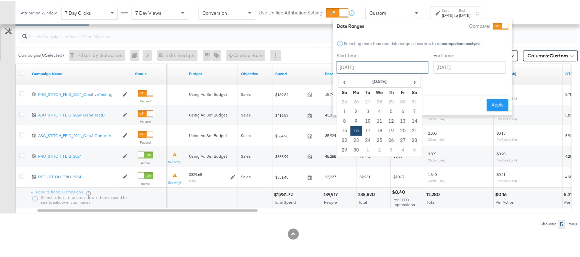
click at [364, 63] on input "[DATE]" at bounding box center [383, 66] width 92 height 12
click at [365, 128] on td "17" at bounding box center [368, 130] width 12 height 10
type input "[DATE]"
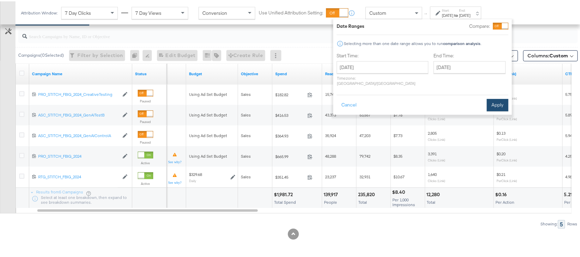
click at [492, 100] on button "Apply" at bounding box center [498, 104] width 22 height 12
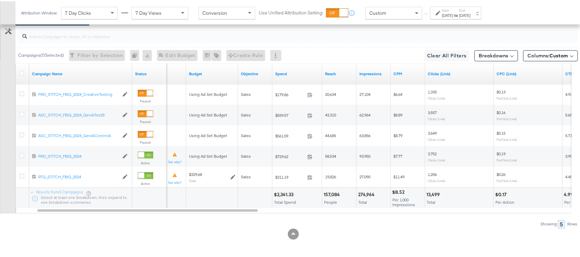
click at [286, 192] on div "$2,341.33" at bounding box center [285, 193] width 22 height 7
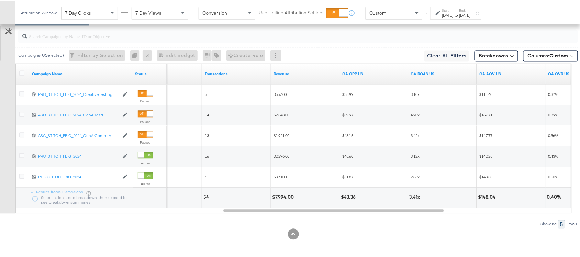
click at [281, 193] on div "$7,994.00" at bounding box center [284, 196] width 24 height 7
click at [473, 17] on div "Start: [DATE] to End: [DATE]" at bounding box center [455, 11] width 51 height 13
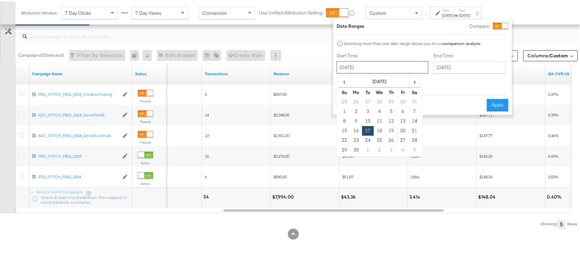
click at [378, 64] on input "[DATE]" at bounding box center [383, 66] width 92 height 12
click at [380, 129] on td "18" at bounding box center [380, 130] width 12 height 10
type input "[DATE]"
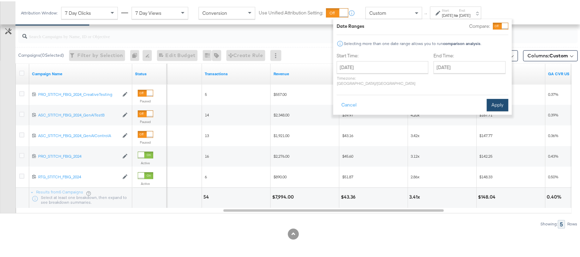
click at [487, 98] on button "Apply" at bounding box center [498, 104] width 22 height 12
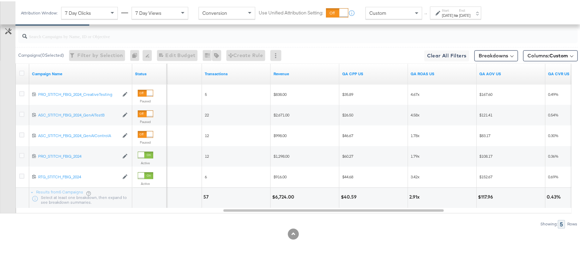
click at [287, 198] on div "$6,724.00" at bounding box center [284, 196] width 24 height 7
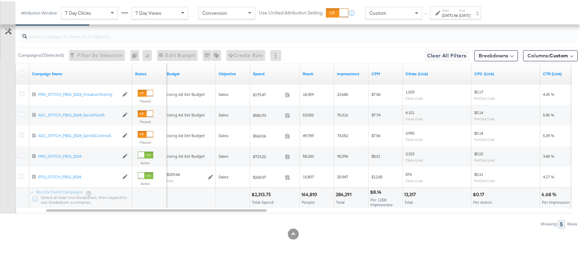
click at [267, 194] on div "$2,313.75" at bounding box center [263, 193] width 22 height 7
click at [471, 12] on div "[DATE]" at bounding box center [465, 14] width 11 height 6
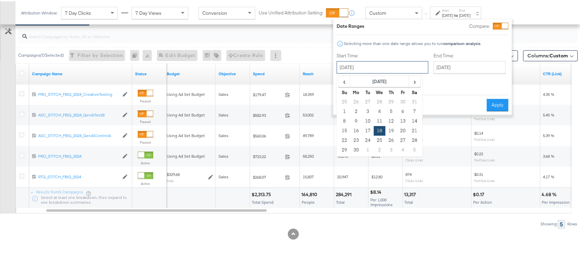
click at [364, 63] on input "[DATE]" at bounding box center [383, 66] width 92 height 12
click at [389, 130] on td "19" at bounding box center [392, 130] width 12 height 10
type input "[DATE]"
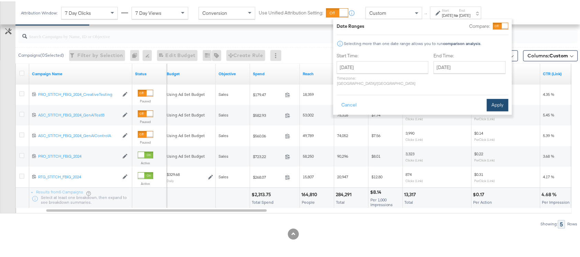
click at [494, 98] on button "Apply" at bounding box center [498, 104] width 22 height 12
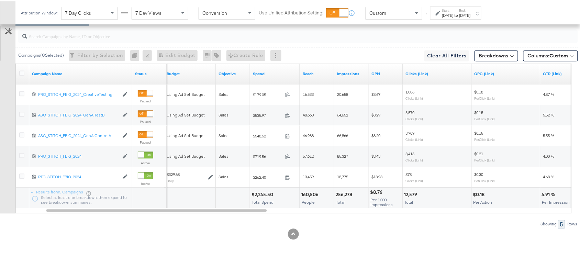
click at [267, 193] on div "$2,245.50" at bounding box center [264, 193] width 24 height 7
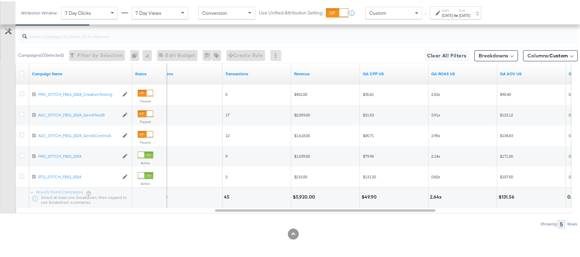
click at [305, 198] on div "$5,920.00" at bounding box center [305, 196] width 24 height 7
click at [466, 20] on div "Attribution Window: 7 Day Clicks 7 Day Views Conversion Use Unified Attribution…" at bounding box center [252, 11] width 475 height 23
click at [460, 14] on strong "to" at bounding box center [457, 13] width 6 height 5
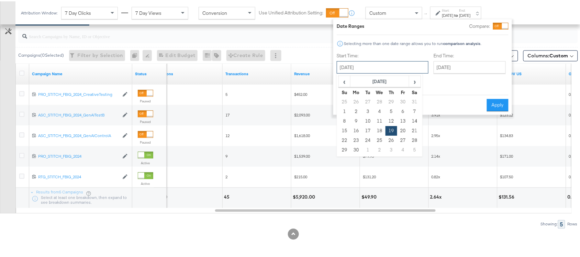
click at [366, 68] on input "[DATE]" at bounding box center [383, 66] width 92 height 12
click at [403, 127] on td "20" at bounding box center [403, 130] width 12 height 10
type input "[DATE]"
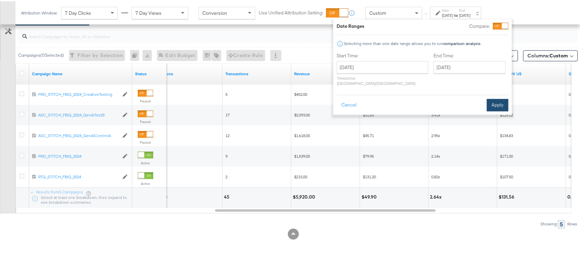
click at [492, 98] on button "Apply" at bounding box center [498, 104] width 22 height 12
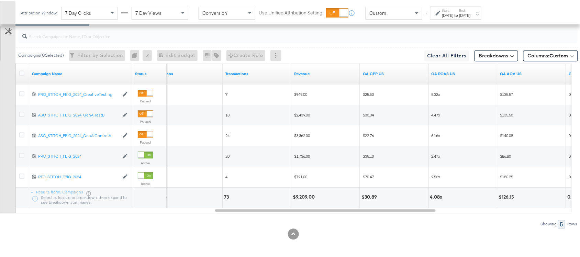
click at [303, 195] on div "$9,209.00" at bounding box center [305, 196] width 24 height 7
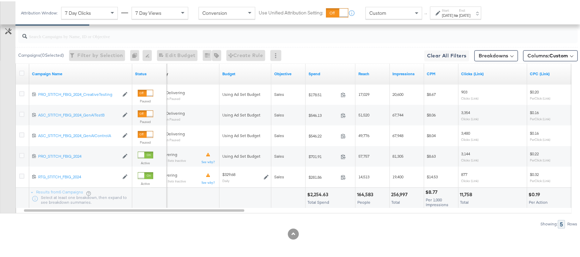
click at [312, 195] on div "$2,254.63" at bounding box center [318, 193] width 23 height 7
click at [465, 18] on div "Attribution Window: 7 Day Clicks 7 Day Views Conversion Use Unified Attribution…" at bounding box center [252, 11] width 475 height 23
click at [460, 11] on strong "to" at bounding box center [457, 13] width 6 height 5
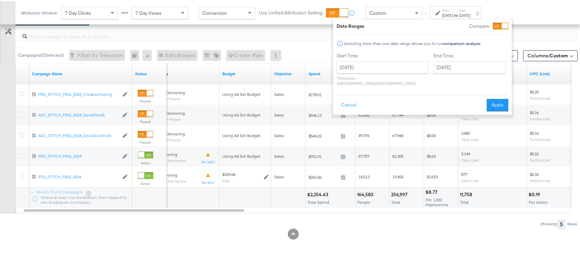
click at [367, 72] on div "September 20th 2024 ‹ September 2024 › Su Mo Tu We Th Fr Sa 25 26 27 28 29 30 3…" at bounding box center [383, 72] width 92 height 25
click at [392, 69] on input "[DATE]" at bounding box center [383, 66] width 92 height 12
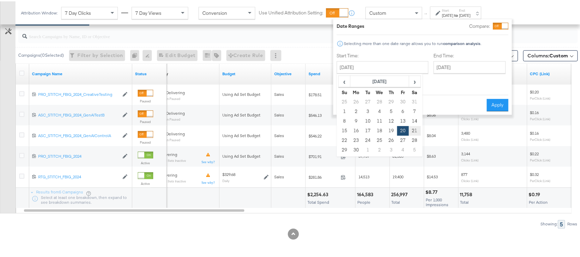
click at [414, 130] on td "21" at bounding box center [415, 130] width 12 height 10
type input "[DATE]"
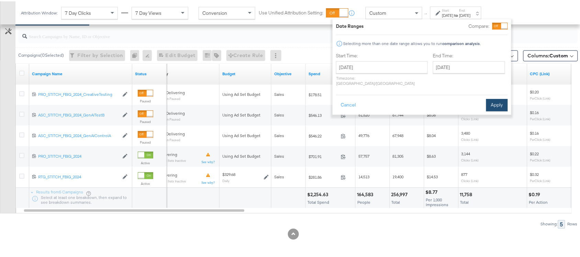
click at [491, 98] on button "Apply" at bounding box center [498, 104] width 22 height 12
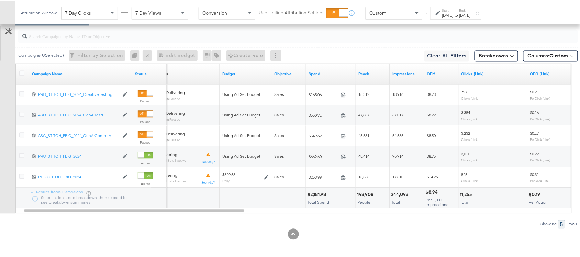
click at [318, 194] on div "$2,181.98" at bounding box center [317, 193] width 21 height 7
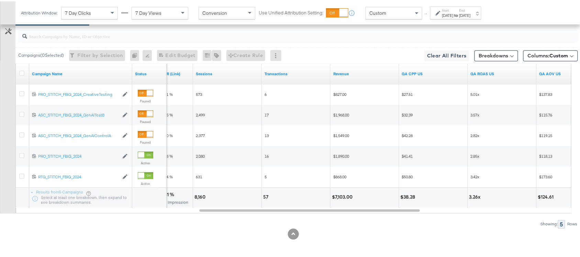
click at [345, 196] on div "$7,103.00" at bounding box center [343, 196] width 23 height 7
click at [453, 13] on div "[DATE]" at bounding box center [448, 14] width 11 height 6
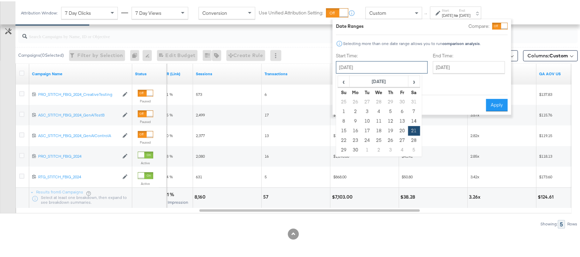
click at [377, 66] on input "[DATE]" at bounding box center [382, 66] width 92 height 12
click at [341, 140] on td "22" at bounding box center [344, 139] width 12 height 10
type input "[DATE]"
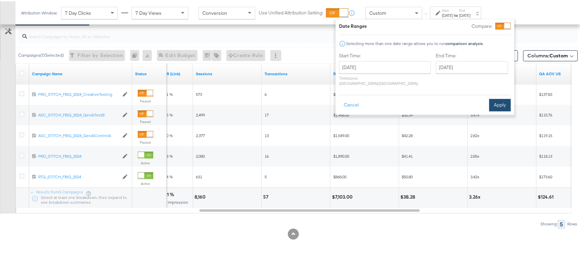
click at [499, 98] on button "Apply" at bounding box center [501, 104] width 22 height 12
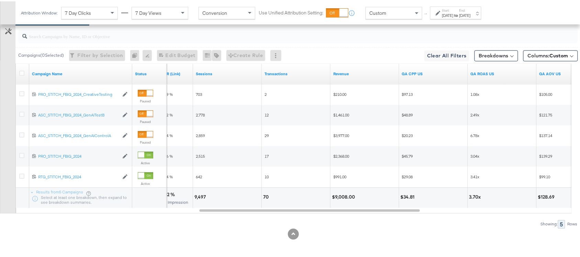
click at [341, 193] on div "$9,008.00" at bounding box center [344, 196] width 25 height 7
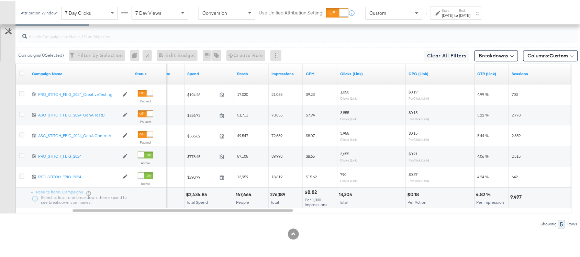
click at [197, 193] on div "$2,436.85" at bounding box center [197, 193] width 23 height 7
click at [467, 19] on div "Attribution Window: 7 Day Clicks 7 Day Views Conversion Use Unified Attribution…" at bounding box center [252, 11] width 475 height 23
click at [471, 11] on div "[DATE]" at bounding box center [465, 14] width 11 height 6
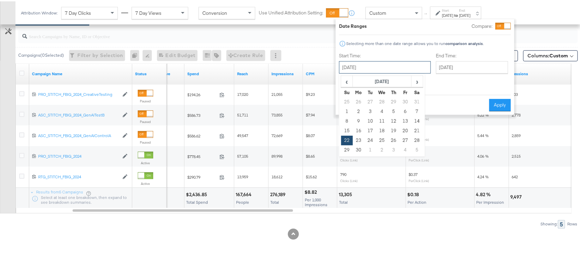
click at [370, 67] on input "[DATE]" at bounding box center [385, 66] width 92 height 12
click at [361, 135] on td "23" at bounding box center [359, 139] width 12 height 10
type input "[DATE]"
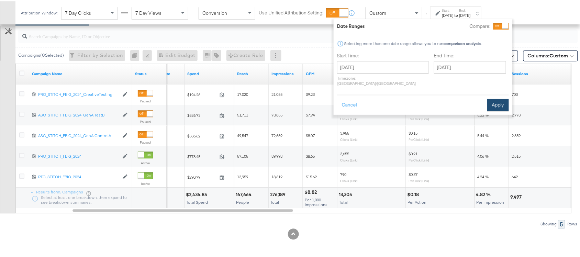
click at [498, 100] on button "Apply" at bounding box center [499, 104] width 22 height 12
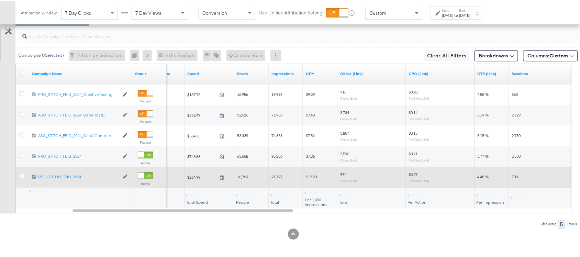
click at [254, 176] on div "16,769" at bounding box center [251, 176] width 29 height 6
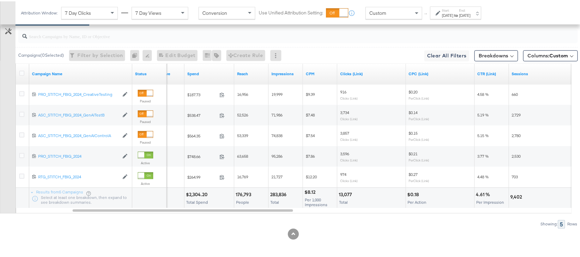
click at [198, 196] on div "$2,304.20" at bounding box center [198, 193] width 24 height 7
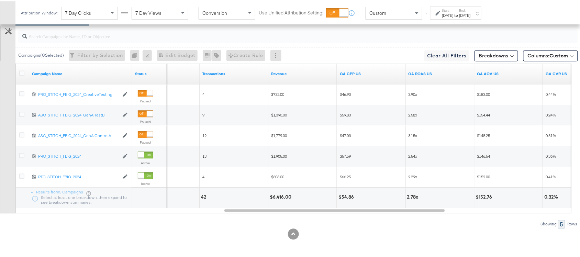
click at [280, 192] on div "$6,416.00" at bounding box center [303, 196] width 68 height 21
click at [454, 13] on div "[DATE]" at bounding box center [448, 14] width 11 height 6
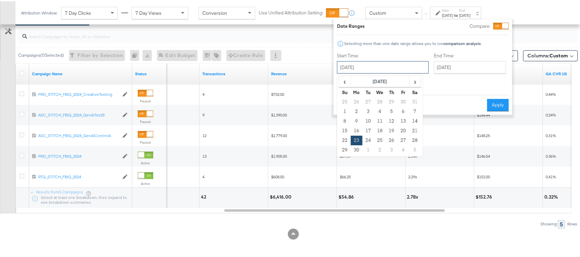
click at [364, 69] on input "[DATE]" at bounding box center [383, 66] width 92 height 12
click at [367, 141] on td "24" at bounding box center [369, 139] width 12 height 10
type input "[DATE]"
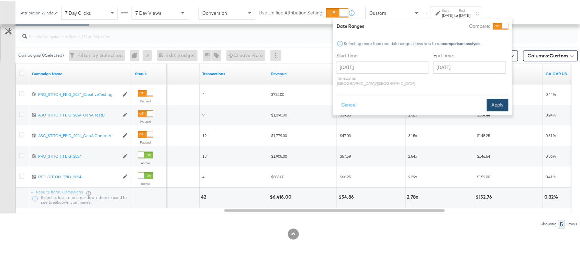
click at [500, 98] on button "Apply" at bounding box center [498, 104] width 22 height 12
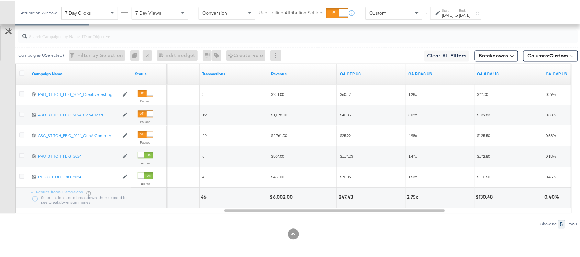
click at [284, 194] on div "$6,002.00" at bounding box center [282, 196] width 25 height 7
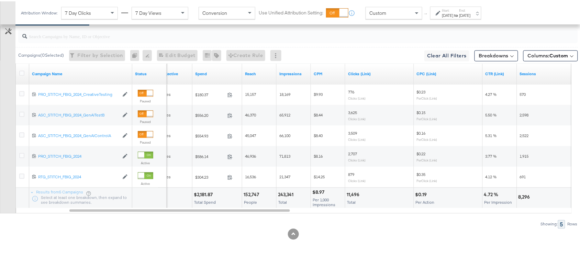
click at [203, 192] on div "$2,181.87" at bounding box center [204, 193] width 21 height 7
click at [471, 14] on div "[DATE]" at bounding box center [465, 14] width 11 height 6
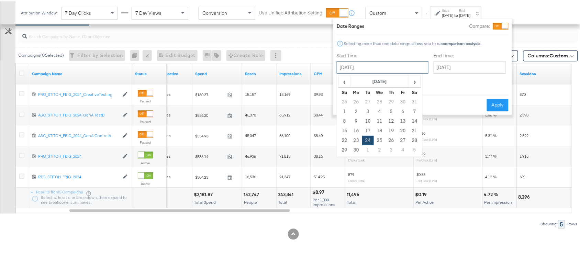
click at [375, 66] on input "[DATE]" at bounding box center [383, 66] width 92 height 12
click at [377, 140] on td "25" at bounding box center [380, 139] width 12 height 10
type input "[DATE]"
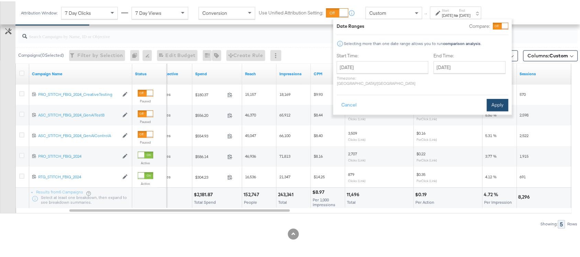
click at [500, 100] on button "Apply" at bounding box center [498, 104] width 22 height 12
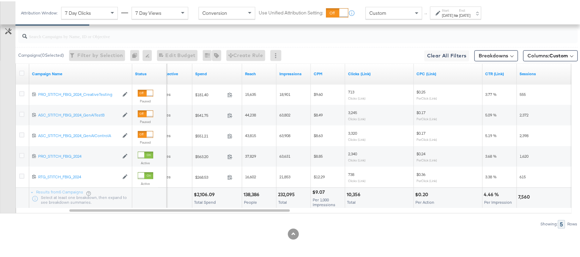
click at [205, 193] on div "$2,106.09" at bounding box center [205, 193] width 23 height 7
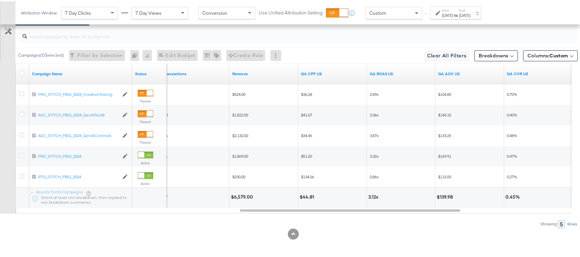
click at [240, 195] on div "$6,579.00" at bounding box center [243, 196] width 24 height 7
click at [454, 10] on label "Start:" at bounding box center [448, 9] width 11 height 4
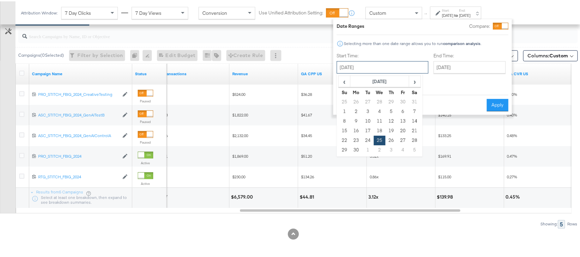
click at [360, 64] on input "[DATE]" at bounding box center [383, 66] width 92 height 12
click at [390, 138] on td "26" at bounding box center [392, 139] width 12 height 10
type input "[DATE]"
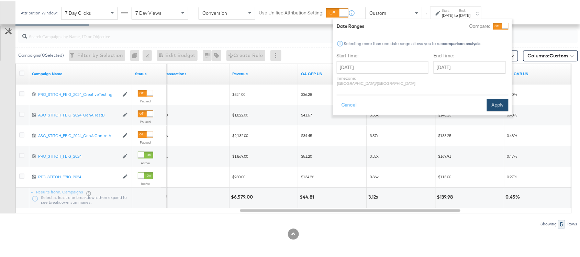
click at [495, 98] on button "Apply" at bounding box center [498, 104] width 22 height 12
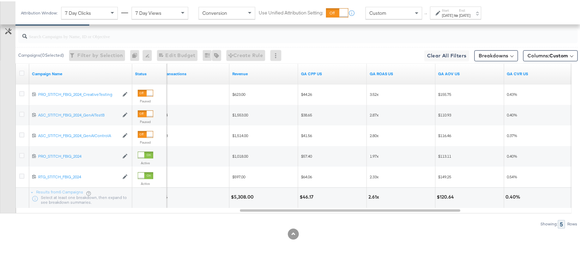
click at [242, 194] on div "$5,308.00" at bounding box center [243, 196] width 25 height 7
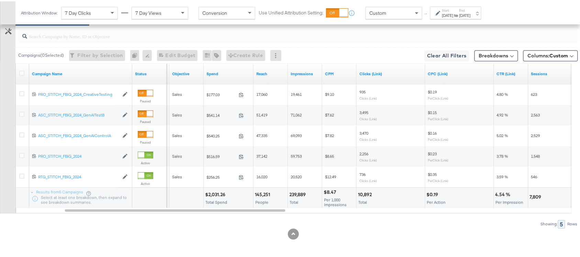
click at [214, 195] on div "$2,031.26" at bounding box center [216, 193] width 22 height 7
click at [454, 9] on label "Start:" at bounding box center [448, 9] width 11 height 4
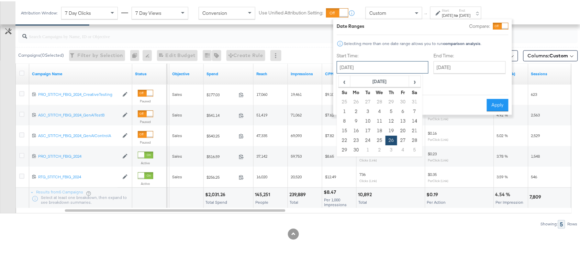
click at [368, 65] on input "[DATE]" at bounding box center [383, 66] width 92 height 12
click at [402, 142] on td "27" at bounding box center [403, 139] width 12 height 10
type input "[DATE]"
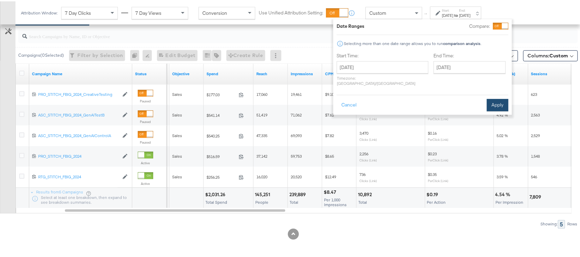
click at [490, 98] on button "Apply" at bounding box center [498, 104] width 22 height 12
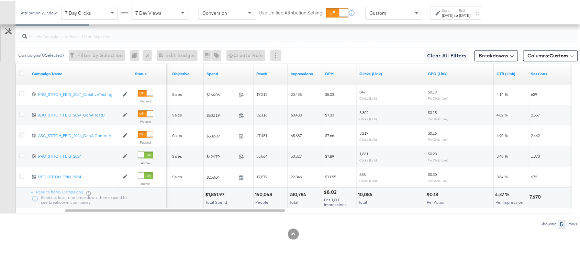
click at [216, 192] on div "$1,851.97" at bounding box center [215, 193] width 21 height 7
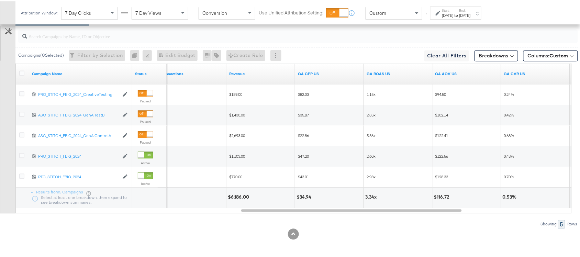
click at [237, 196] on div "$6,186.00" at bounding box center [239, 196] width 23 height 7
click at [454, 10] on label "Start:" at bounding box center [448, 9] width 11 height 4
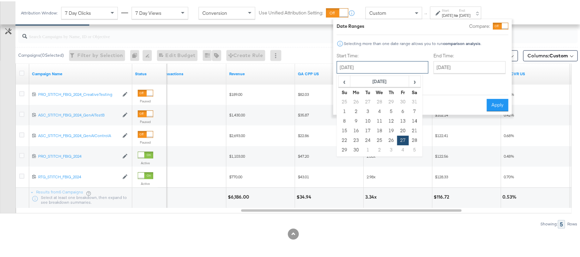
click at [353, 66] on input "[DATE]" at bounding box center [383, 66] width 92 height 12
click at [346, 76] on span "‹" at bounding box center [344, 80] width 11 height 10
click at [412, 128] on td "24" at bounding box center [415, 130] width 12 height 10
type input "[DATE]"
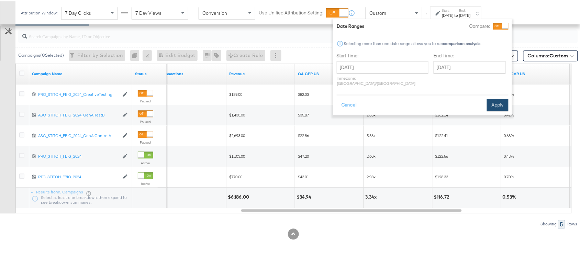
click at [493, 101] on button "Apply" at bounding box center [498, 104] width 22 height 12
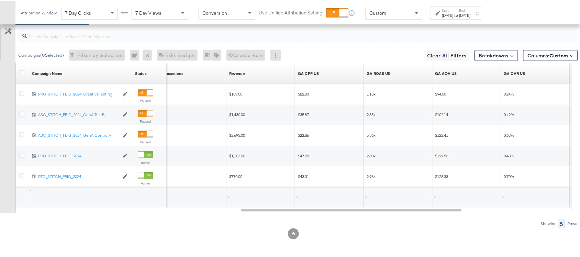
scroll to position [271, 0]
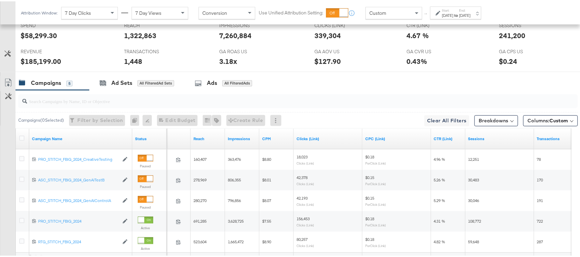
scroll to position [400, 0]
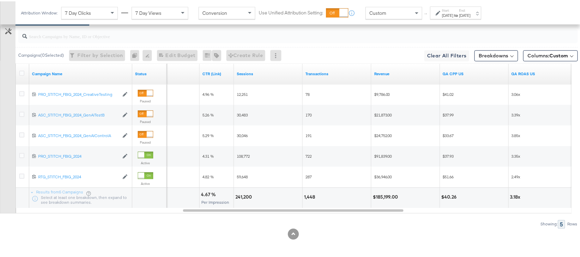
click at [460, 15] on strong "to" at bounding box center [457, 13] width 6 height 5
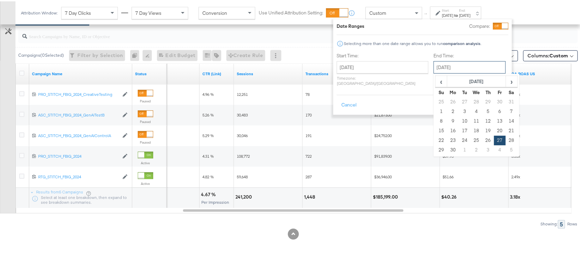
click at [443, 68] on input "[DATE]" at bounding box center [470, 66] width 72 height 12
click at [436, 83] on span "‹" at bounding box center [441, 80] width 11 height 10
click at [506, 131] on td "24" at bounding box center [512, 130] width 12 height 10
type input "[DATE]"
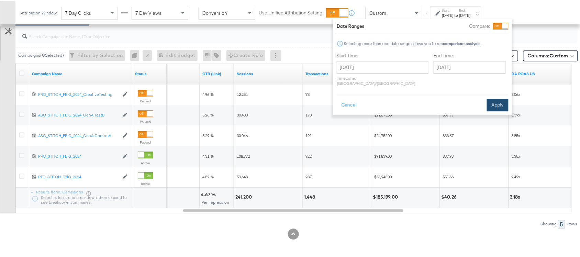
click at [500, 98] on button "Apply" at bounding box center [498, 104] width 22 height 12
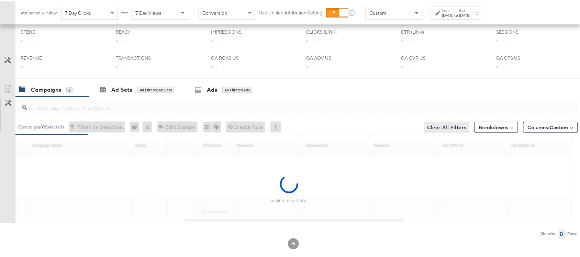
scroll to position [327, 0]
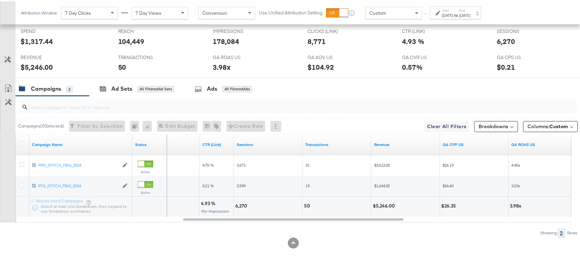
click at [460, 13] on strong "to" at bounding box center [457, 13] width 6 height 5
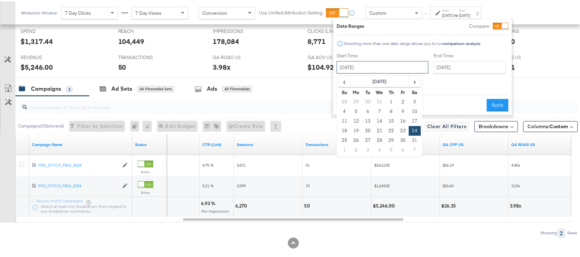
click at [370, 70] on input "[DATE]" at bounding box center [383, 66] width 92 height 12
click at [351, 137] on td "26" at bounding box center [357, 139] width 12 height 10
type input "[DATE]"
click at [376, 64] on input "[DATE]" at bounding box center [383, 66] width 92 height 12
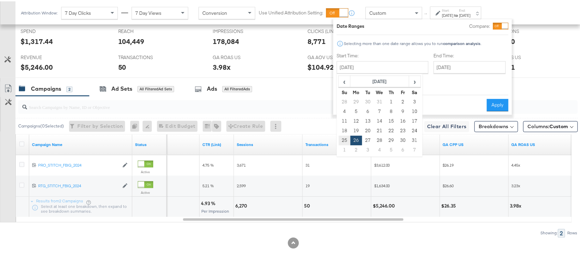
click at [346, 138] on td "25" at bounding box center [345, 139] width 12 height 10
type input "[DATE]"
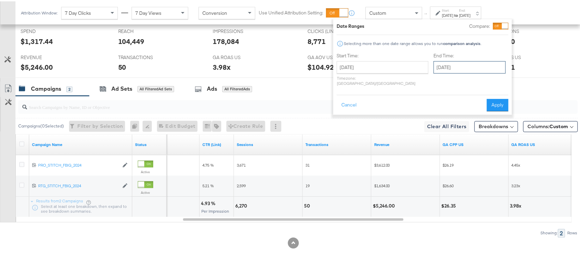
click at [434, 69] on input "[DATE]" at bounding box center [470, 66] width 72 height 12
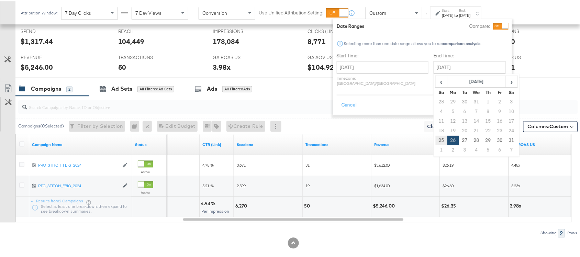
click at [436, 141] on td "25" at bounding box center [442, 139] width 12 height 10
type input "[DATE]"
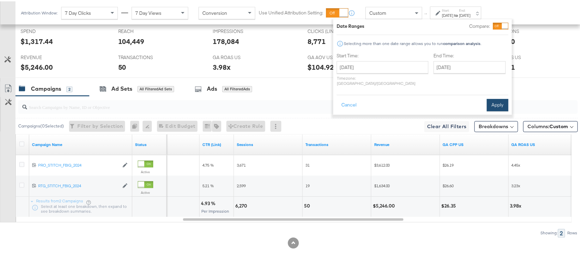
click at [498, 98] on button "Apply" at bounding box center [498, 104] width 22 height 12
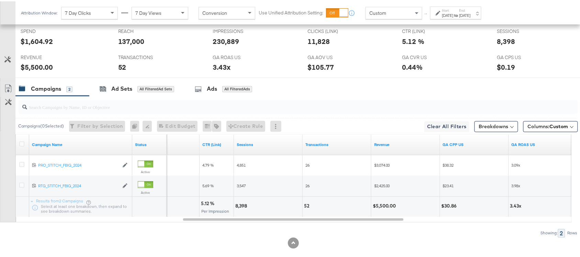
click at [454, 14] on div "[DATE]" at bounding box center [448, 14] width 11 height 6
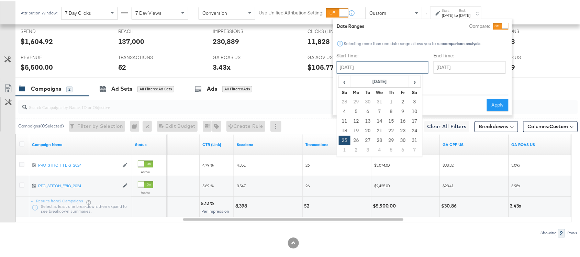
click at [374, 66] on input "[DATE]" at bounding box center [383, 66] width 92 height 12
click at [358, 135] on td "26" at bounding box center [357, 139] width 12 height 10
type input "[DATE]"
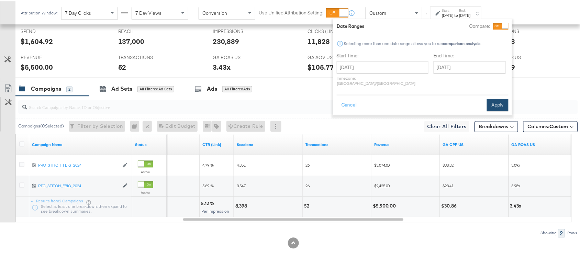
click at [500, 98] on button "Apply" at bounding box center [498, 104] width 22 height 12
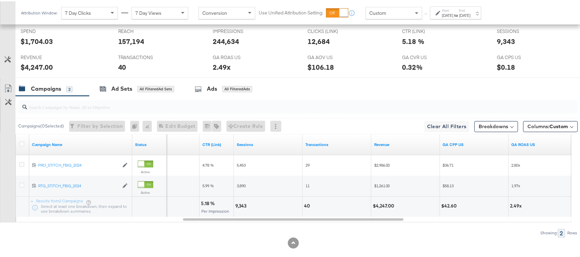
click at [471, 13] on div "[DATE]" at bounding box center [465, 14] width 11 height 6
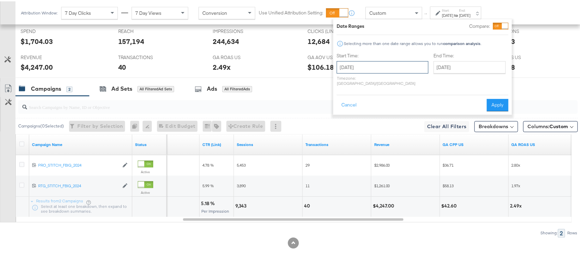
click at [389, 60] on input "[DATE]" at bounding box center [383, 66] width 92 height 12
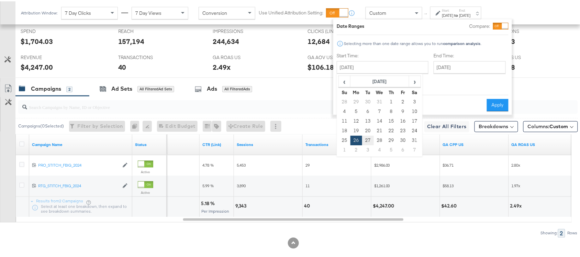
click at [370, 142] on td "27" at bounding box center [368, 139] width 12 height 10
type input "[DATE]"
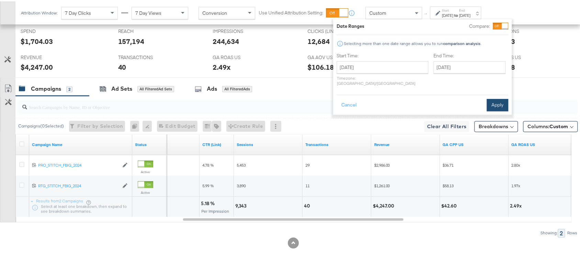
click at [495, 98] on button "Apply" at bounding box center [498, 104] width 22 height 12
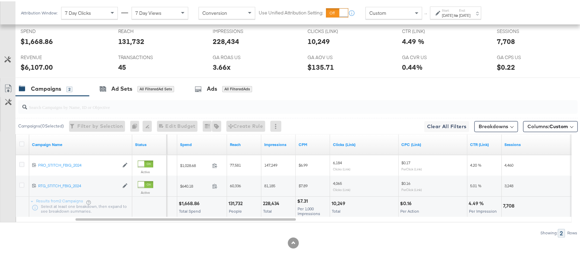
click at [454, 13] on div "[DATE]" at bounding box center [448, 14] width 11 height 6
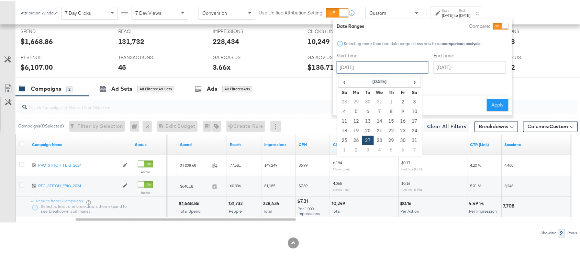
click at [356, 66] on input "[DATE]" at bounding box center [383, 66] width 92 height 12
click at [385, 142] on td "28" at bounding box center [380, 139] width 12 height 10
type input "[DATE]"
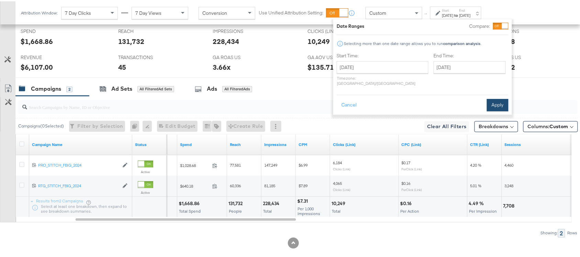
click at [494, 98] on button "Apply" at bounding box center [498, 104] width 22 height 12
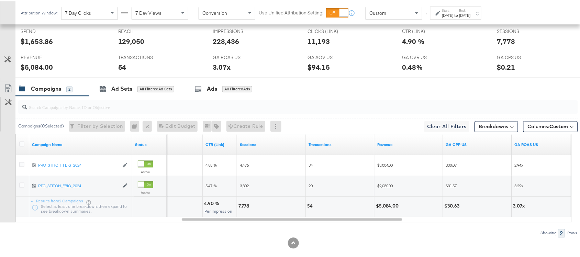
click at [471, 7] on label "End:" at bounding box center [465, 9] width 11 height 4
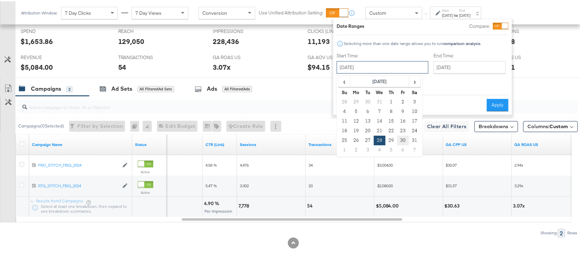
drag, startPoint x: 376, startPoint y: 69, endPoint x: 398, endPoint y: 143, distance: 76.8
click at [398, 72] on div "[DATE] ‹ [DATE] › Su Mo Tu We Th Fr Sa 28 29 30 31 1 2 3 4 5 6 7 8 9 10 11 12 1…" at bounding box center [383, 66] width 92 height 12
click at [392, 140] on td "29" at bounding box center [392, 139] width 12 height 10
type input "[DATE]"
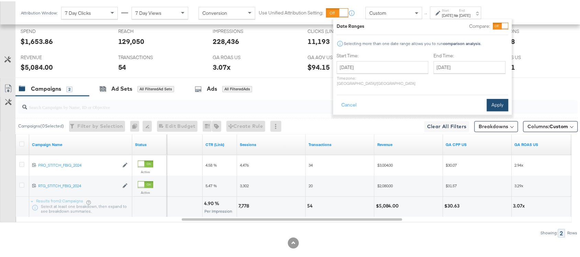
click at [497, 100] on button "Apply" at bounding box center [498, 104] width 22 height 12
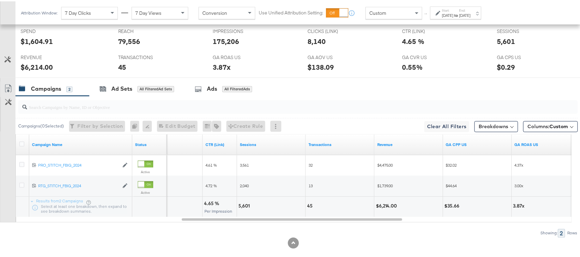
click at [471, 14] on div "[DATE]" at bounding box center [465, 14] width 11 height 6
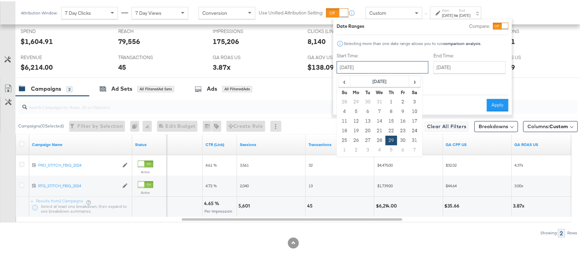
click at [380, 67] on input "[DATE]" at bounding box center [383, 66] width 92 height 12
click at [402, 140] on td "30" at bounding box center [403, 139] width 12 height 10
type input "[DATE]"
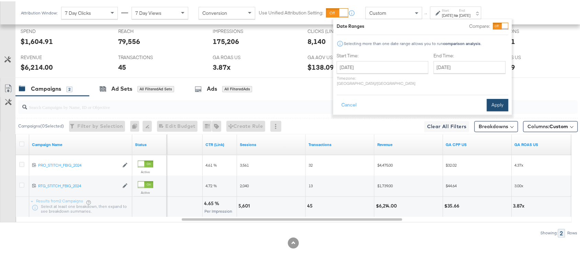
click at [499, 98] on button "Apply" at bounding box center [498, 104] width 22 height 12
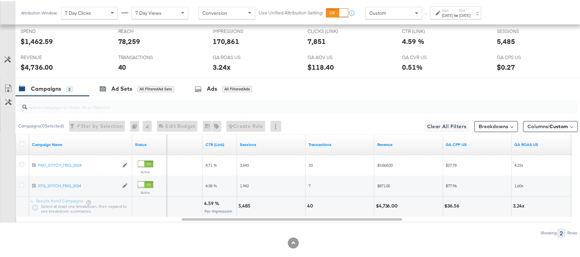
click at [471, 15] on div "[DATE]" at bounding box center [465, 14] width 11 height 6
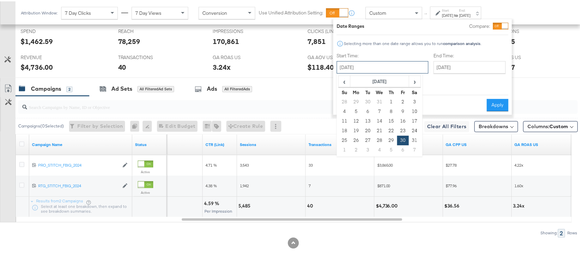
click at [377, 64] on input "[DATE]" at bounding box center [383, 66] width 92 height 12
click at [416, 138] on td "31" at bounding box center [415, 139] width 12 height 10
type input "[DATE]"
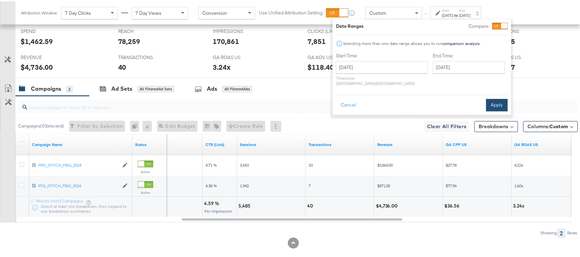
click at [499, 98] on button "Apply" at bounding box center [498, 104] width 22 height 12
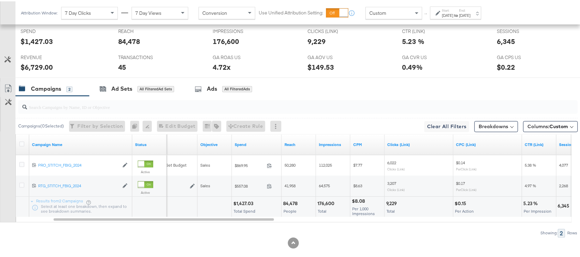
click at [471, 16] on div "[DATE]" at bounding box center [465, 14] width 11 height 6
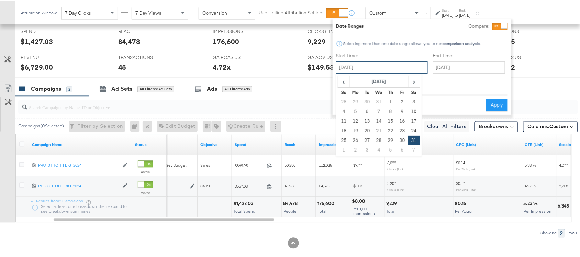
click at [359, 65] on input "[DATE]" at bounding box center [382, 66] width 92 height 12
click at [342, 145] on td "1" at bounding box center [344, 149] width 12 height 10
type input "[DATE]"
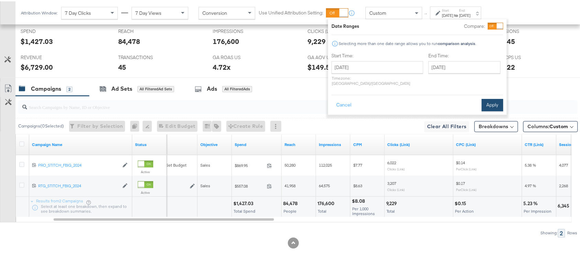
click at [489, 98] on button "Apply" at bounding box center [493, 104] width 22 height 12
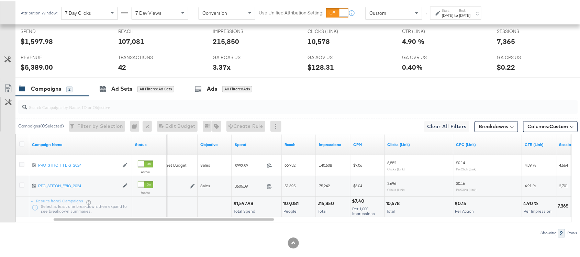
click at [460, 13] on strong "to" at bounding box center [457, 13] width 6 height 5
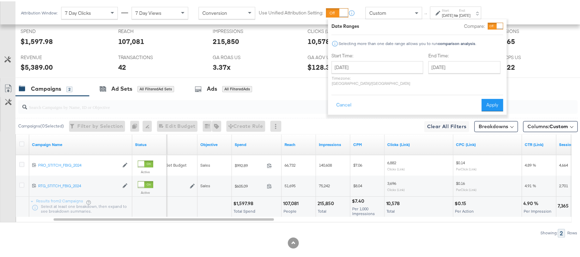
click at [353, 57] on label "Start Time:" at bounding box center [378, 54] width 92 height 7
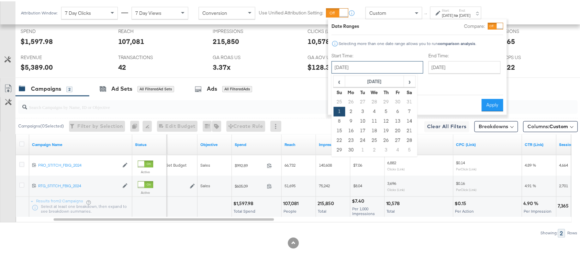
click at [360, 63] on input "[DATE]" at bounding box center [378, 66] width 92 height 12
click at [349, 110] on td "2" at bounding box center [352, 111] width 12 height 10
type input "[DATE]"
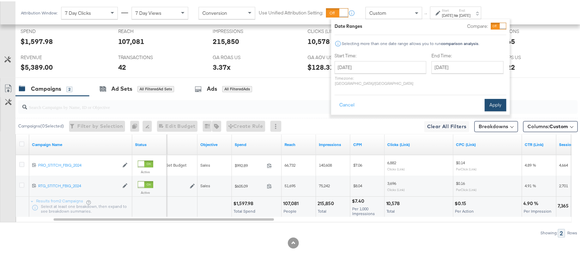
click at [497, 98] on button "Apply" at bounding box center [496, 104] width 22 height 12
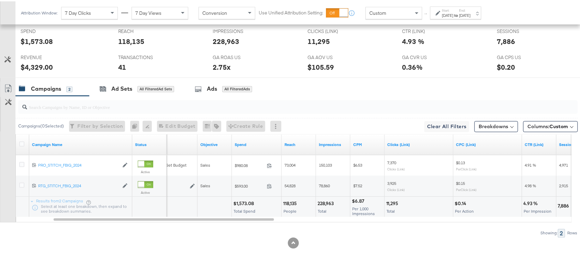
click at [482, 19] on div "Attribution Window: 7 Day Clicks 7 Day Views Conversion Use Unified Attribution…" at bounding box center [252, 11] width 475 height 23
click at [471, 13] on div "[DATE]" at bounding box center [465, 14] width 11 height 6
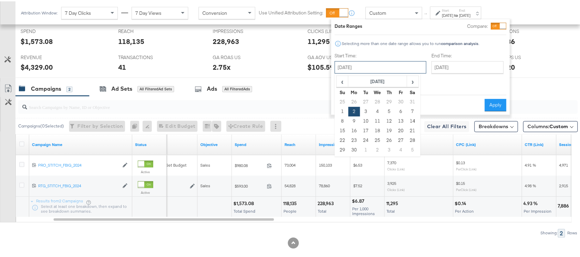
click at [376, 66] on input "[DATE]" at bounding box center [381, 66] width 92 height 12
click at [362, 109] on td "3" at bounding box center [366, 111] width 12 height 10
type input "[DATE]"
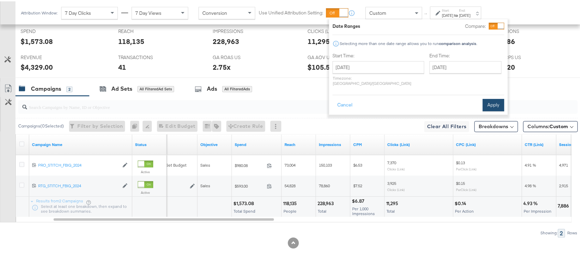
click at [490, 100] on button "Apply" at bounding box center [494, 104] width 22 height 12
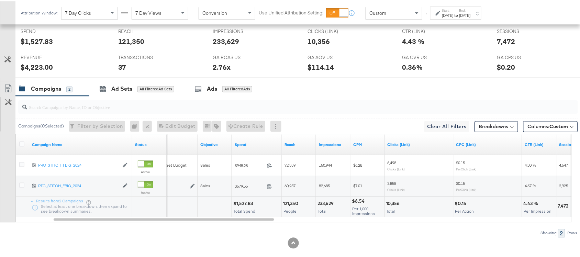
click at [473, 21] on div "Attribution Window: 7 Day Clicks 7 Day Views Conversion Use Unified Attribution…" at bounding box center [252, 11] width 475 height 23
click at [450, 9] on label "Start:" at bounding box center [448, 9] width 11 height 4
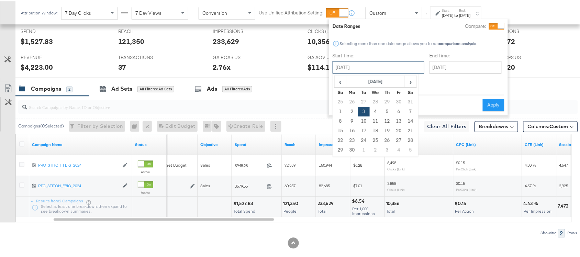
click at [356, 61] on input "[DATE]" at bounding box center [379, 66] width 92 height 12
click at [376, 107] on td "4" at bounding box center [376, 111] width 12 height 10
type input "[DATE]"
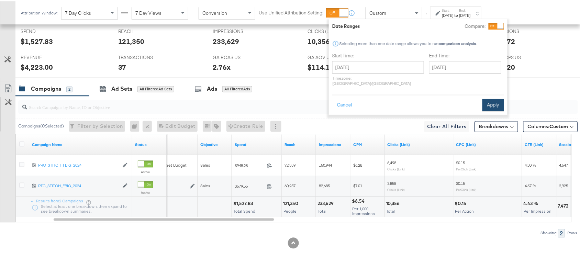
click at [491, 102] on button "Apply" at bounding box center [494, 104] width 22 height 12
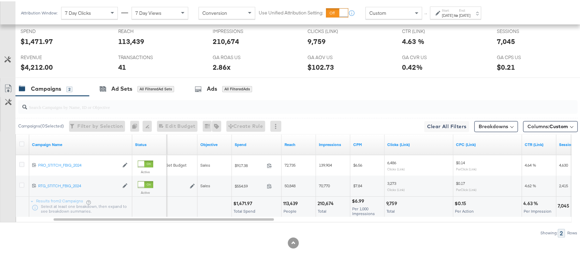
click at [468, 4] on div "Attribution Window: 7 Day Clicks 7 Day Views Conversion Use Unified Attribution…" at bounding box center [252, 11] width 475 height 23
click at [454, 10] on label "Start:" at bounding box center [448, 9] width 11 height 4
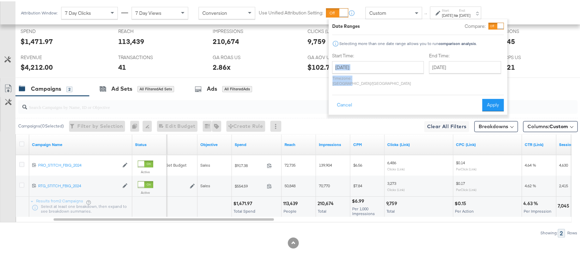
drag, startPoint x: 362, startPoint y: 51, endPoint x: 367, endPoint y: 83, distance: 32.6
click at [367, 83] on div "Date Ranges Compare: Selecting more than one date range allows you to run compa…" at bounding box center [419, 65] width 172 height 89
click at [383, 73] on div "[DATE] ‹ [DATE] › Su Mo Tu We Th Fr Sa 25 26 27 28 29 30 31 1 2 3 4 5 6 7 8 9 1…" at bounding box center [379, 72] width 92 height 25
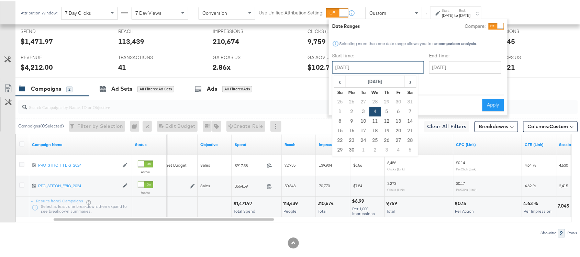
click at [391, 66] on input "[DATE]" at bounding box center [379, 66] width 92 height 12
click at [390, 112] on td "5" at bounding box center [387, 111] width 12 height 10
type input "[DATE]"
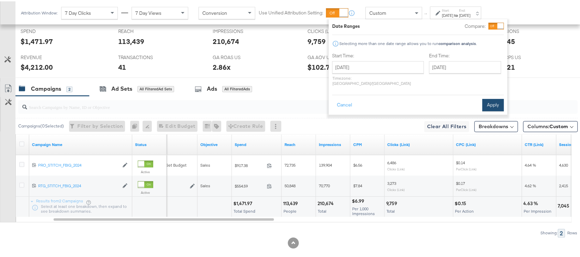
click at [490, 102] on button "Apply" at bounding box center [494, 104] width 22 height 12
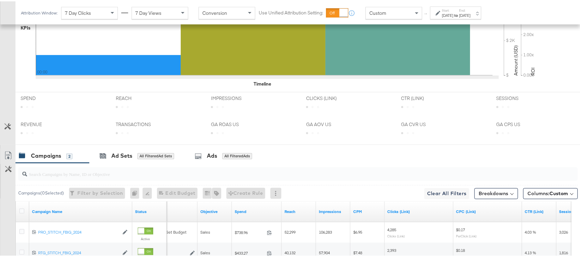
scroll to position [259, 0]
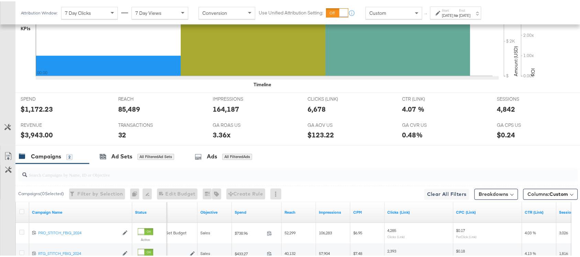
click at [454, 7] on label "Start:" at bounding box center [448, 9] width 11 height 4
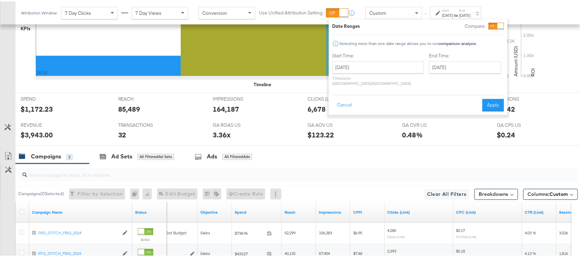
click at [364, 72] on div "[DATE] ‹ [DATE] › Su Mo Tu We Th Fr Sa 25 26 27 28 29 30 31 1 2 3 4 5 6 7 8 9 1…" at bounding box center [379, 72] width 92 height 25
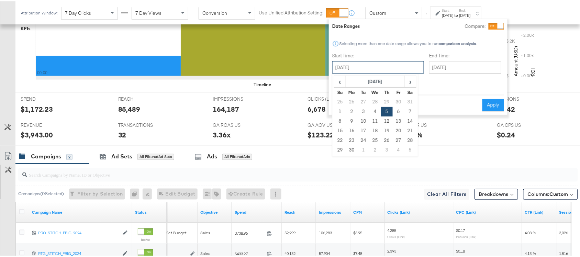
click at [380, 68] on input "[DATE]" at bounding box center [379, 66] width 92 height 12
click at [393, 112] on td "6" at bounding box center [399, 111] width 12 height 10
type input "[DATE]"
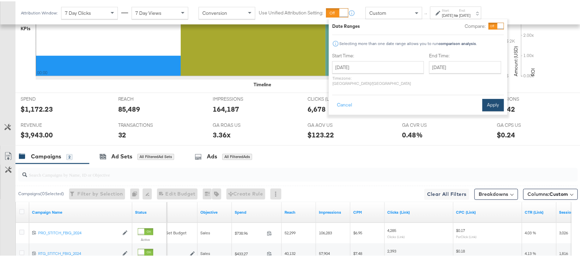
click at [486, 98] on button "Apply" at bounding box center [494, 104] width 22 height 12
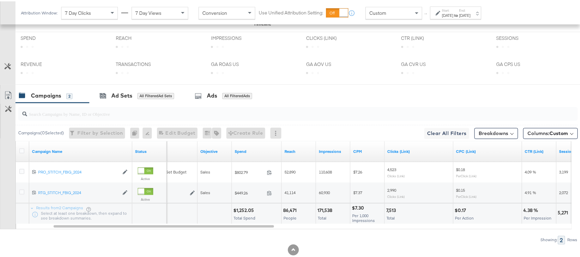
scroll to position [320, 0]
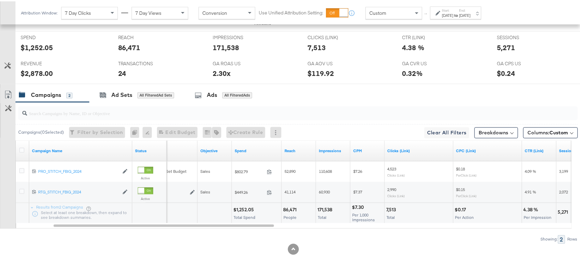
click at [454, 11] on label "Start:" at bounding box center [448, 9] width 11 height 4
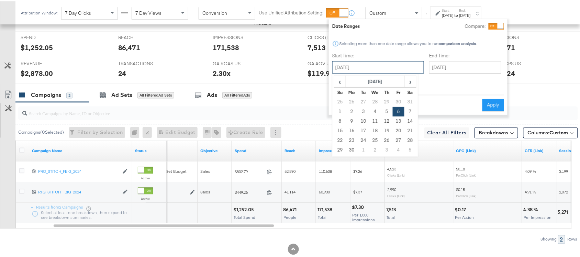
click at [355, 66] on input "[DATE]" at bounding box center [379, 66] width 92 height 12
click at [405, 111] on td "7" at bounding box center [411, 111] width 12 height 10
type input "[DATE]"
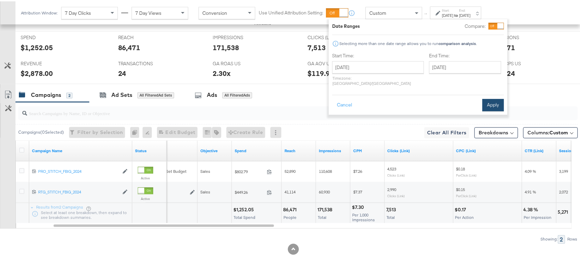
click at [493, 98] on button "Apply" at bounding box center [494, 104] width 22 height 12
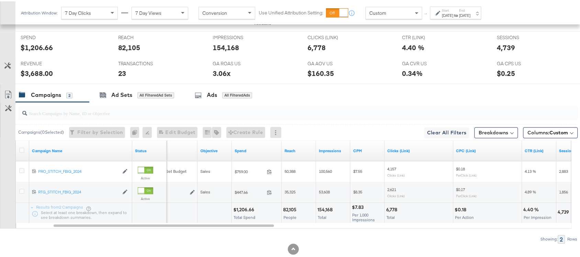
click at [454, 14] on div "[DATE]" at bounding box center [448, 14] width 11 height 6
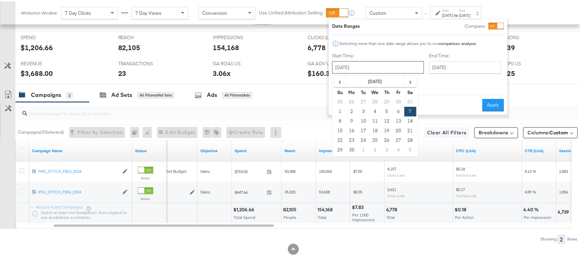
click at [367, 72] on input "[DATE]" at bounding box center [379, 66] width 92 height 12
click at [340, 123] on td "8" at bounding box center [341, 120] width 12 height 10
type input "[DATE]"
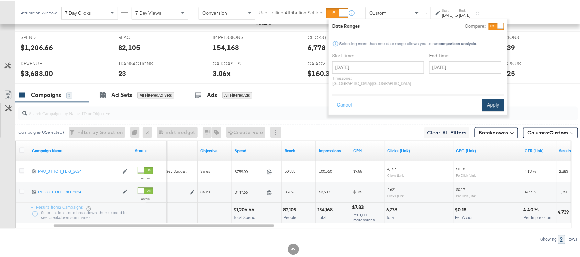
click at [494, 99] on button "Apply" at bounding box center [494, 104] width 22 height 12
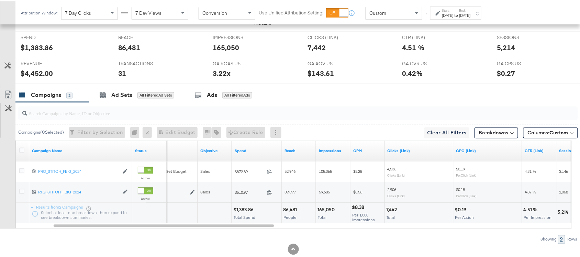
click at [471, 8] on label "End:" at bounding box center [465, 9] width 11 height 4
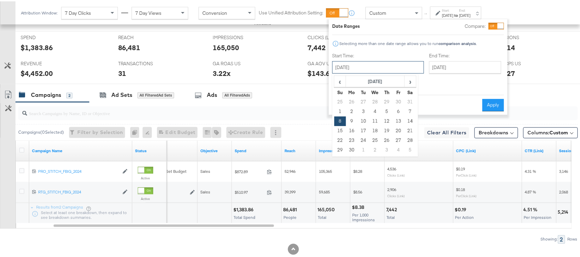
click at [358, 63] on input "[DATE]" at bounding box center [379, 66] width 92 height 12
click at [353, 119] on td "9" at bounding box center [352, 120] width 12 height 10
type input "[DATE]"
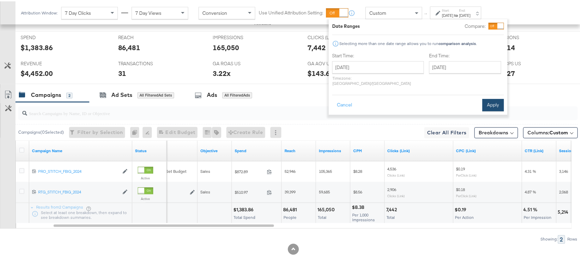
click at [495, 101] on button "Apply" at bounding box center [494, 104] width 22 height 12
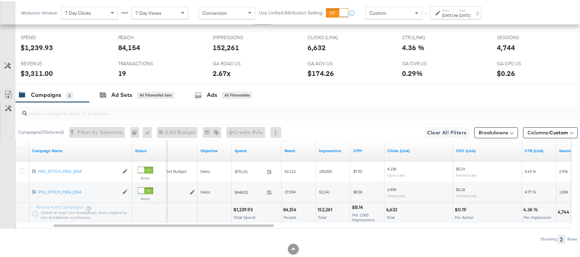
click at [471, 15] on div "[DATE]" at bounding box center [465, 14] width 11 height 6
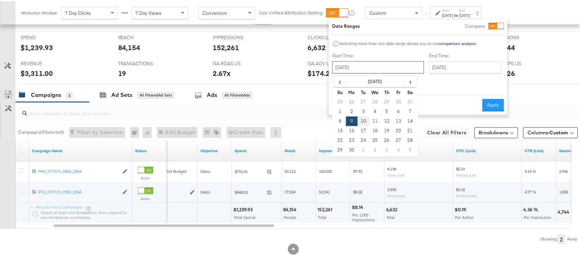
drag, startPoint x: 364, startPoint y: 65, endPoint x: 364, endPoint y: 121, distance: 56.1
click at [364, 72] on div "[DATE] ‹ [DATE] › Su Mo Tu We Th Fr Sa 25 26 27 28 29 30 31 1 2 3 4 5 6 7 8 9 1…" at bounding box center [379, 66] width 92 height 12
click at [364, 121] on td "10" at bounding box center [364, 120] width 12 height 10
type input "[DATE]"
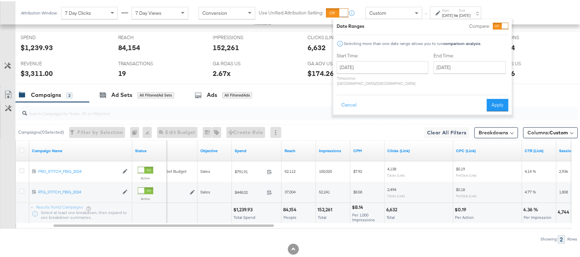
click at [492, 93] on div "Cancel Apply" at bounding box center [423, 101] width 172 height 17
click at [494, 98] on button "Apply" at bounding box center [498, 104] width 22 height 12
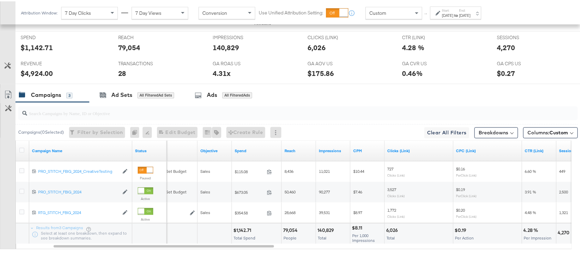
click at [454, 8] on label "Start:" at bounding box center [448, 9] width 11 height 4
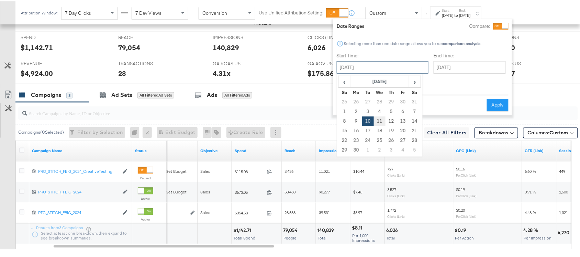
drag, startPoint x: 381, startPoint y: 65, endPoint x: 379, endPoint y: 120, distance: 55.0
click at [379, 72] on div "[DATE] ‹ [DATE] › Su Mo Tu We Th Fr Sa 25 26 27 28 29 30 31 1 2 3 4 5 6 7 8 9 1…" at bounding box center [383, 66] width 92 height 12
click at [379, 120] on td "11" at bounding box center [380, 120] width 12 height 10
type input "[DATE]"
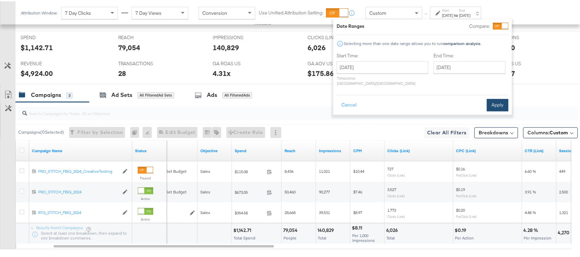
click at [502, 98] on button "Apply" at bounding box center [498, 104] width 22 height 12
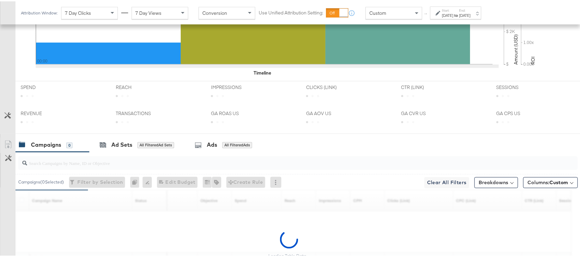
scroll to position [338, 0]
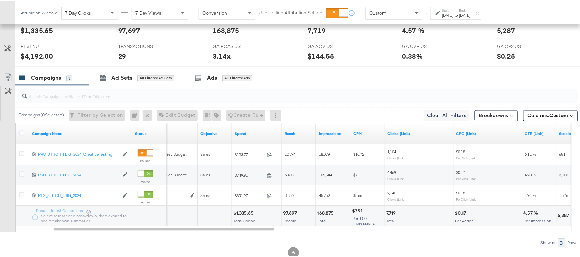
click at [449, 8] on label "Start:" at bounding box center [448, 9] width 11 height 4
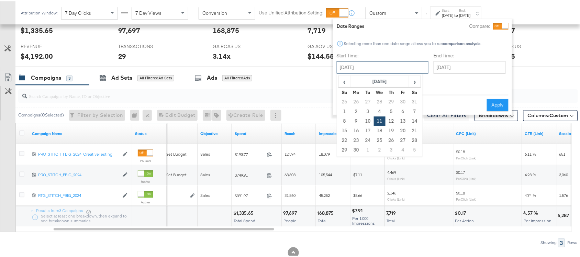
click at [361, 65] on input "[DATE]" at bounding box center [383, 66] width 92 height 12
click at [393, 122] on td "12" at bounding box center [392, 120] width 12 height 10
type input "[DATE]"
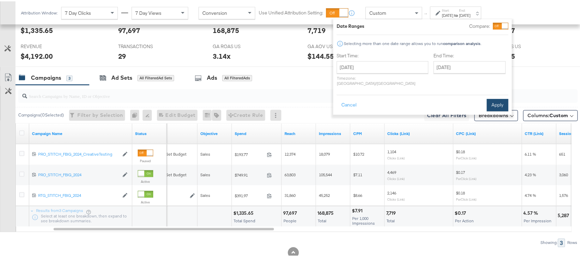
click at [501, 98] on button "Apply" at bounding box center [498, 104] width 22 height 12
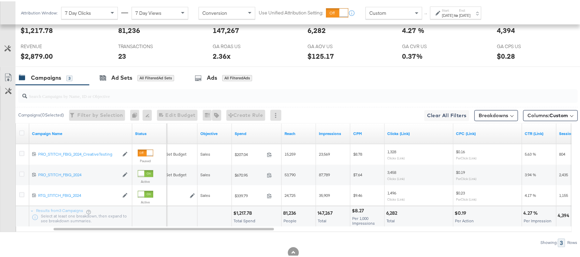
click at [460, 12] on strong "to" at bounding box center [457, 13] width 6 height 5
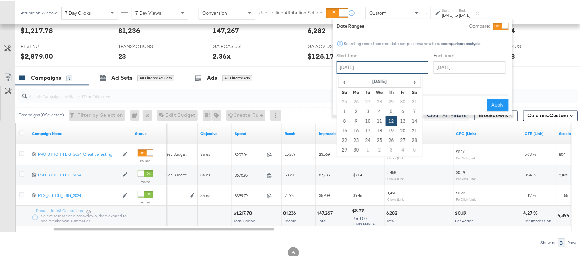
click at [367, 70] on input "[DATE]" at bounding box center [383, 66] width 92 height 12
click at [405, 118] on td "13" at bounding box center [403, 120] width 12 height 10
type input "[DATE]"
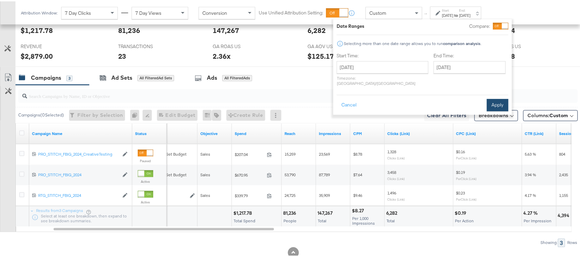
click at [497, 98] on button "Apply" at bounding box center [498, 104] width 22 height 12
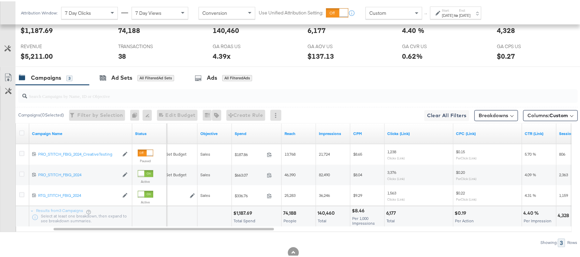
click at [454, 11] on div "[DATE]" at bounding box center [448, 14] width 11 height 6
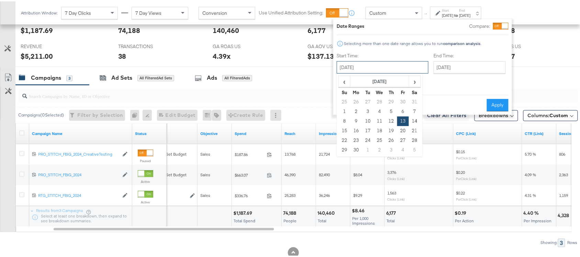
click at [364, 67] on input "[DATE]" at bounding box center [383, 66] width 92 height 12
click at [415, 121] on td "14" at bounding box center [415, 120] width 12 height 10
type input "[DATE]"
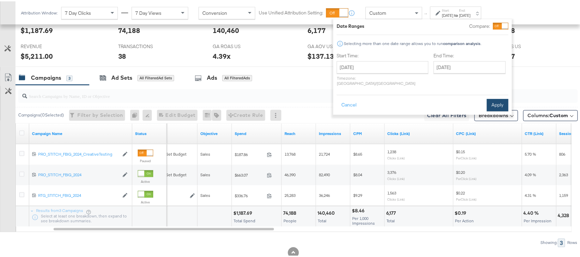
click at [506, 98] on button "Apply" at bounding box center [498, 104] width 22 height 12
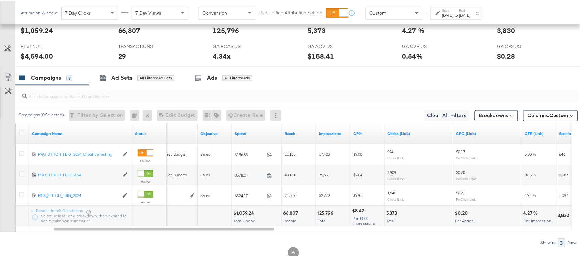
click at [471, 17] on div "[DATE]" at bounding box center [465, 14] width 11 height 6
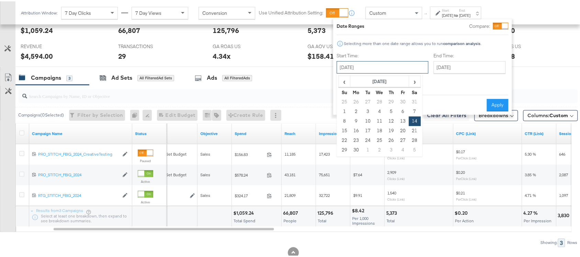
click at [369, 66] on input "[DATE]" at bounding box center [383, 66] width 92 height 12
click at [346, 130] on td "15" at bounding box center [345, 130] width 12 height 10
type input "[DATE]"
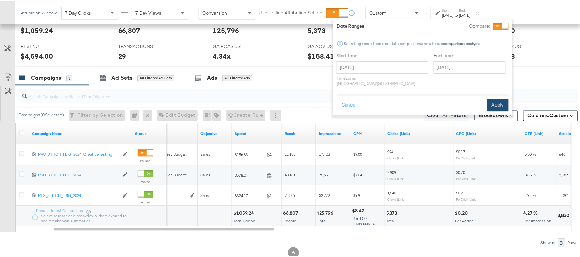
click at [496, 98] on button "Apply" at bounding box center [498, 104] width 22 height 12
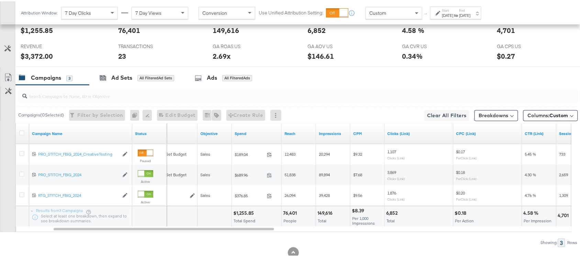
click at [460, 13] on strong "to" at bounding box center [457, 13] width 6 height 5
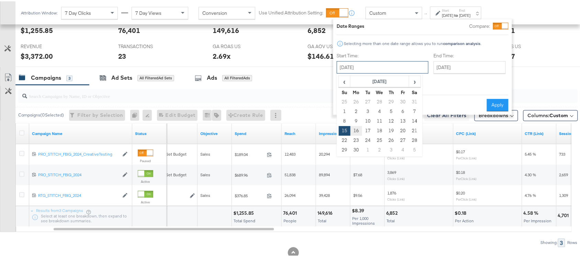
drag, startPoint x: 361, startPoint y: 69, endPoint x: 358, endPoint y: 128, distance: 58.9
click at [358, 72] on div "[DATE] ‹ [DATE] › Su Mo Tu We Th Fr Sa 25 26 27 28 29 30 31 1 2 3 4 5 6 7 8 9 1…" at bounding box center [383, 66] width 92 height 12
click at [358, 128] on td "16" at bounding box center [357, 130] width 12 height 10
type input "[DATE]"
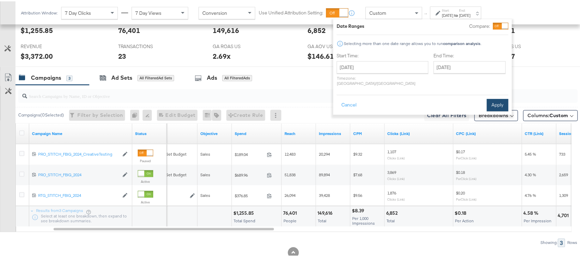
click at [502, 101] on button "Apply" at bounding box center [498, 104] width 22 height 12
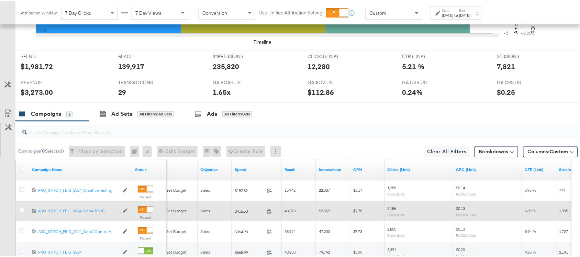
scroll to position [298, 0]
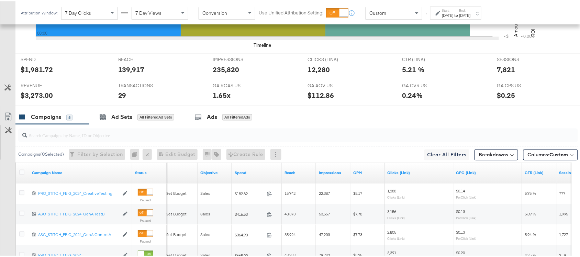
click at [477, 17] on div "Start: [DATE] to End: [DATE]" at bounding box center [455, 11] width 51 height 13
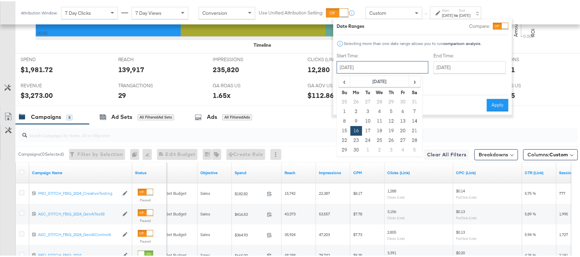
click at [365, 71] on input "[DATE]" at bounding box center [383, 66] width 92 height 12
click at [367, 132] on td "17" at bounding box center [368, 130] width 12 height 10
type input "[DATE]"
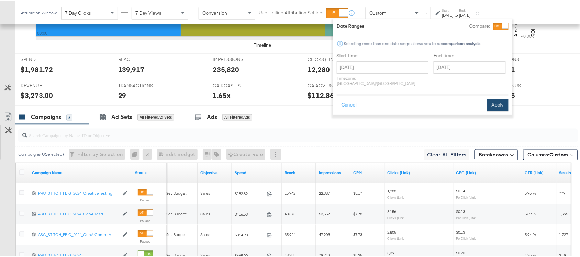
click at [501, 101] on button "Apply" at bounding box center [498, 104] width 22 height 12
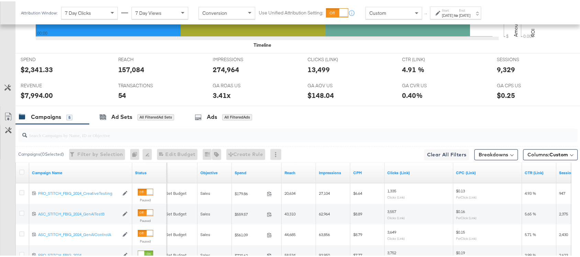
click at [471, 10] on div "Start: [DATE] to End: [DATE]" at bounding box center [457, 12] width 29 height 10
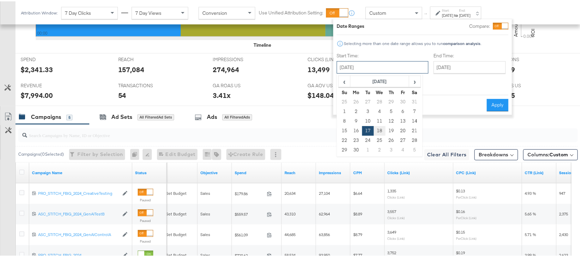
drag, startPoint x: 369, startPoint y: 62, endPoint x: 378, endPoint y: 130, distance: 68.0
click at [378, 72] on div "[DATE] ‹ [DATE] › Su Mo Tu We Th Fr Sa 25 26 27 28 29 30 31 1 2 3 4 5 6 7 8 9 1…" at bounding box center [383, 66] width 92 height 12
click at [378, 130] on td "18" at bounding box center [380, 130] width 12 height 10
type input "[DATE]"
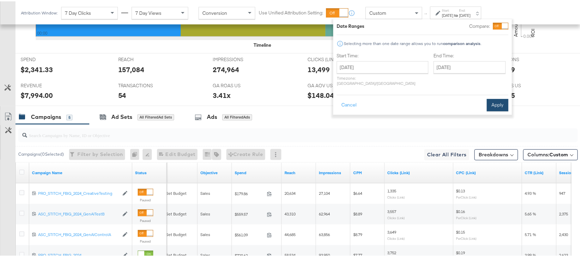
click at [491, 100] on button "Apply" at bounding box center [498, 104] width 22 height 12
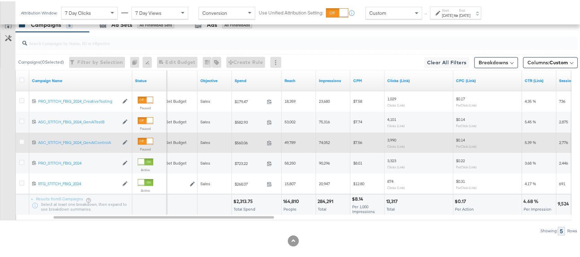
scroll to position [395, 0]
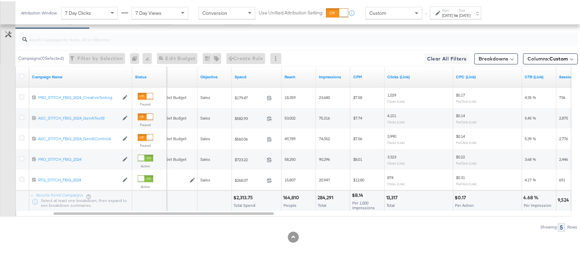
click at [478, 6] on div "Start: [DATE] to End: [DATE]" at bounding box center [455, 11] width 51 height 13
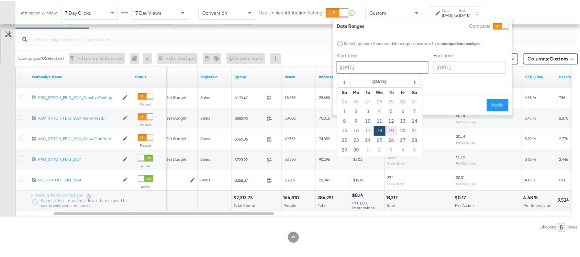
drag, startPoint x: 372, startPoint y: 61, endPoint x: 394, endPoint y: 128, distance: 69.8
click at [394, 72] on div "[DATE] ‹ [DATE] › Su Mo Tu We Th Fr Sa 25 26 27 28 29 30 31 1 2 3 4 5 6 7 8 9 1…" at bounding box center [383, 66] width 92 height 12
click at [394, 128] on td "19" at bounding box center [392, 130] width 12 height 10
type input "[DATE]"
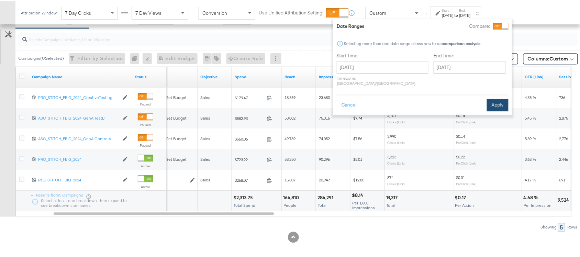
click at [494, 98] on button "Apply" at bounding box center [498, 104] width 22 height 12
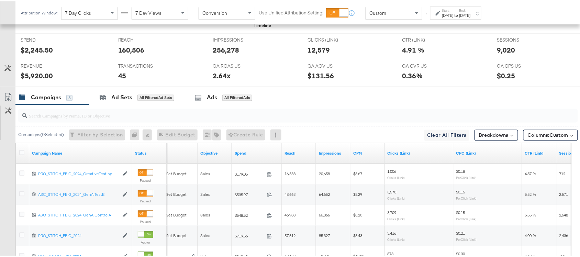
scroll to position [317, 0]
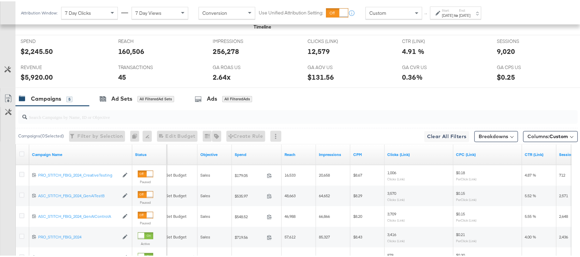
click at [460, 4] on div "Attribution Window: 7 Day Clicks 7 Day Views Conversion Use Unified Attribution…" at bounding box center [252, 11] width 475 height 23
click at [454, 8] on label "Start:" at bounding box center [448, 9] width 11 height 4
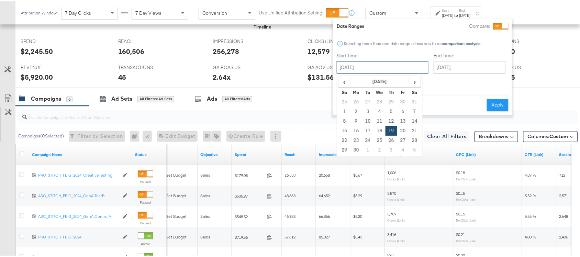
click at [359, 68] on input "[DATE]" at bounding box center [383, 66] width 92 height 12
click at [402, 130] on td "20" at bounding box center [403, 130] width 12 height 10
type input "[DATE]"
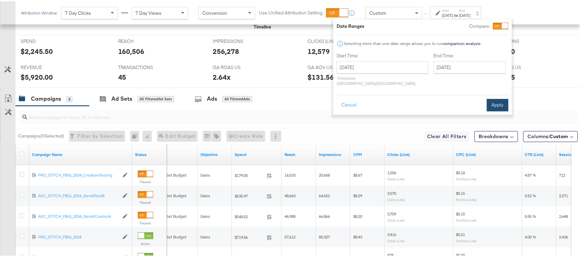
click at [500, 98] on button "Apply" at bounding box center [498, 104] width 22 height 12
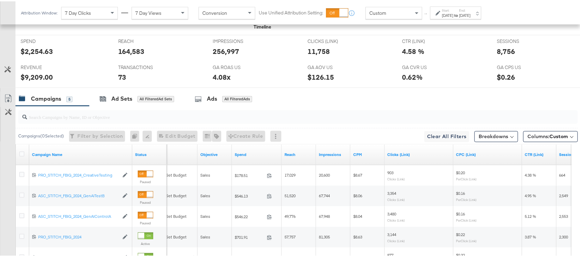
click at [468, 18] on div "Attribution Window: 7 Day Clicks 7 Day Views Conversion Use Unified Attribution…" at bounding box center [252, 11] width 475 height 23
click at [454, 7] on label "Start:" at bounding box center [448, 9] width 11 height 4
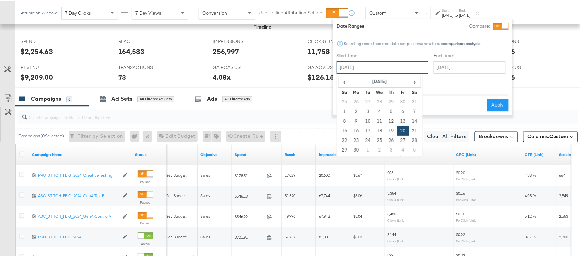
click at [367, 65] on input "[DATE]" at bounding box center [383, 66] width 92 height 12
click at [412, 128] on td "21" at bounding box center [415, 130] width 12 height 10
type input "[DATE]"
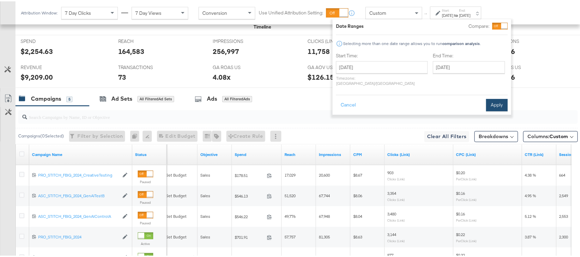
click at [489, 98] on button "Apply" at bounding box center [498, 104] width 22 height 12
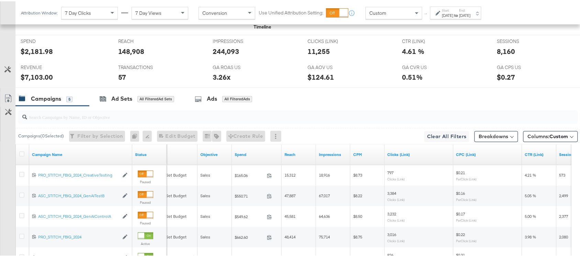
click at [471, 11] on div "[DATE]" at bounding box center [465, 14] width 11 height 6
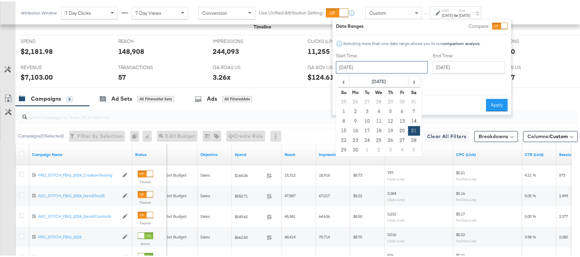
click at [358, 69] on input "[DATE]" at bounding box center [382, 66] width 92 height 12
click at [346, 138] on td "22" at bounding box center [344, 139] width 12 height 10
type input "[DATE]"
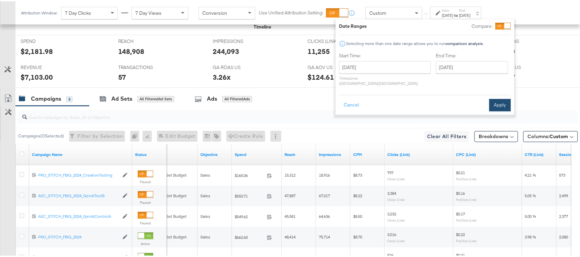
click at [496, 98] on button "Apply" at bounding box center [501, 104] width 22 height 12
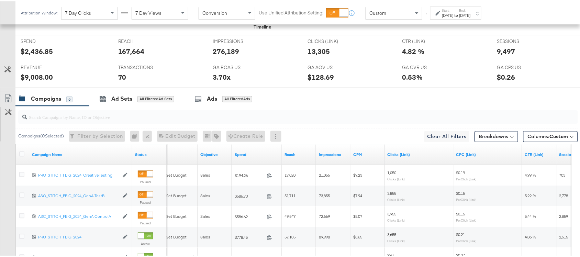
click at [471, 14] on div "[DATE]" at bounding box center [465, 14] width 11 height 6
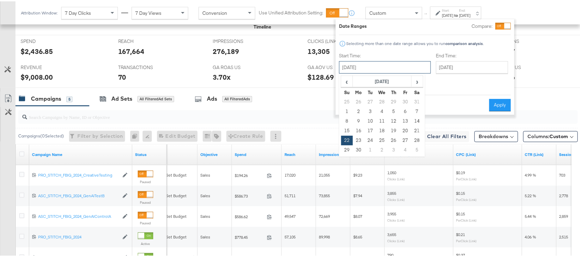
click at [361, 60] on input "[DATE]" at bounding box center [385, 66] width 92 height 12
click at [357, 139] on td "23" at bounding box center [359, 139] width 12 height 10
type input "[DATE]"
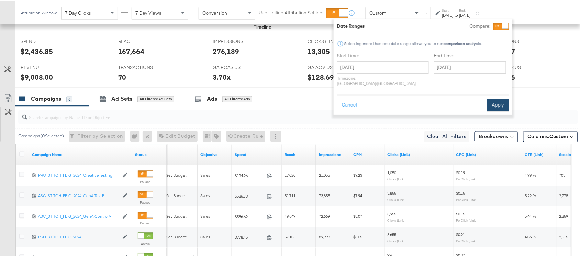
click at [499, 98] on button "Apply" at bounding box center [499, 104] width 22 height 12
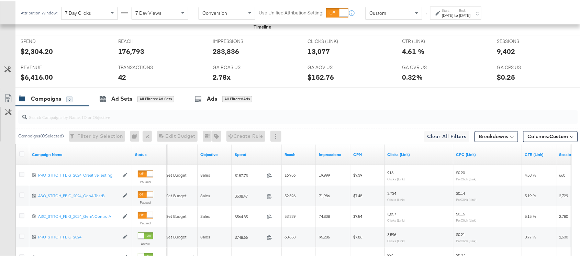
click at [454, 12] on div "[DATE]" at bounding box center [448, 14] width 11 height 6
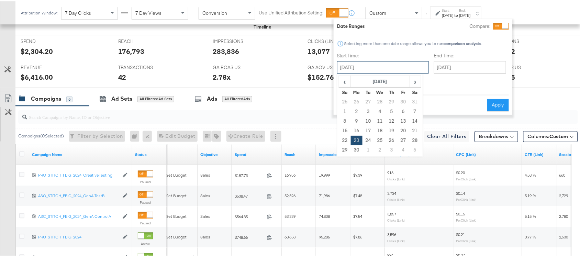
click at [378, 61] on input "[DATE]" at bounding box center [383, 66] width 92 height 12
click at [369, 137] on td "24" at bounding box center [369, 139] width 12 height 10
type input "[DATE]"
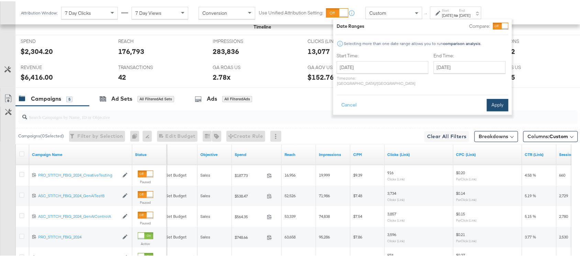
click at [500, 101] on button "Apply" at bounding box center [498, 104] width 22 height 12
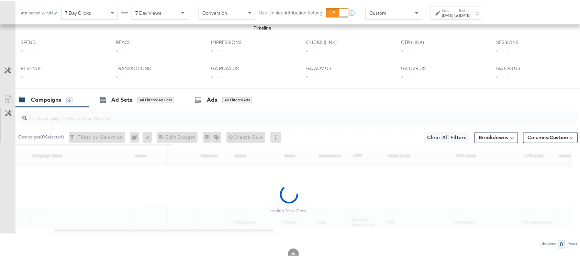
scroll to position [315, 0]
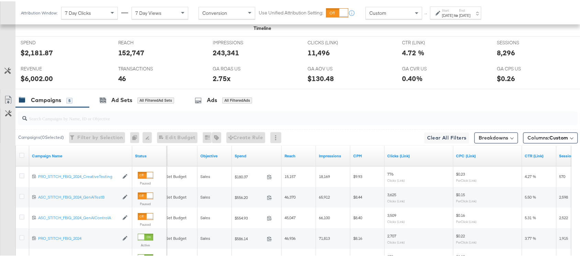
click at [460, 12] on strong "to" at bounding box center [457, 13] width 6 height 5
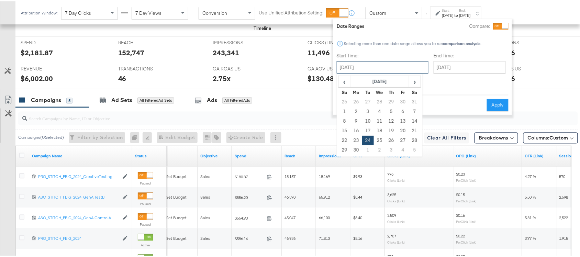
click at [378, 63] on input "[DATE]" at bounding box center [383, 66] width 92 height 12
click at [381, 144] on td "2" at bounding box center [380, 149] width 12 height 10
type input "[DATE]"
click at [380, 68] on input "[DATE]" at bounding box center [380, 66] width 92 height 12
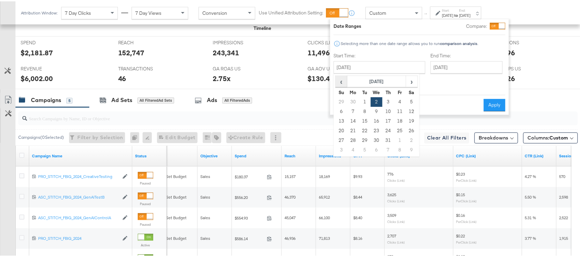
click at [342, 81] on span "‹" at bounding box center [341, 80] width 11 height 10
click at [376, 138] on td "25" at bounding box center [377, 139] width 12 height 10
type input "[DATE]"
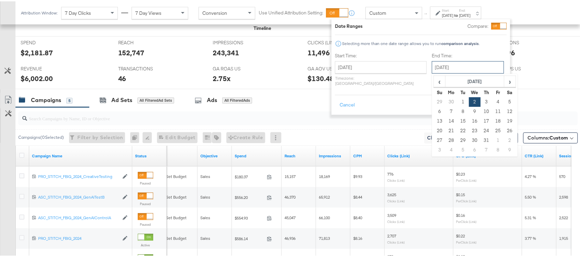
drag, startPoint x: 446, startPoint y: 61, endPoint x: 421, endPoint y: 90, distance: 38.8
click at [432, 72] on div "[DATE] ‹ [DATE] › Su Mo Tu We Th Fr Sa 29 30 1 2 3 4 5 6 7 8 9 10 11 12 13 14 1…" at bounding box center [468, 66] width 72 height 12
click at [435, 81] on span "‹" at bounding box center [440, 80] width 11 height 10
click at [469, 137] on td "25" at bounding box center [475, 139] width 12 height 10
type input "[DATE]"
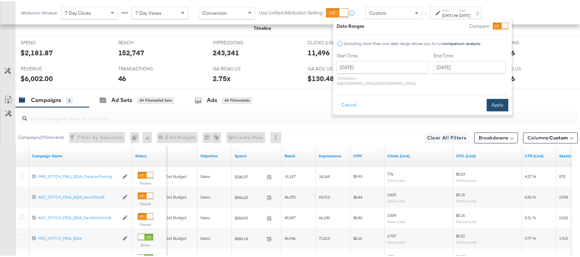
click at [495, 98] on button "Apply" at bounding box center [498, 104] width 22 height 12
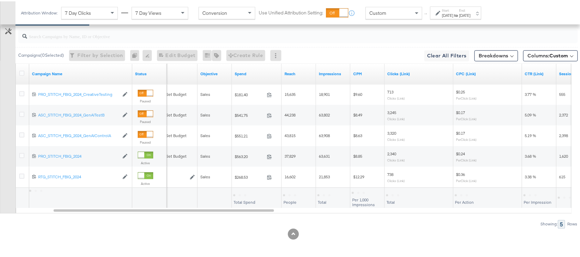
scroll to position [305, 0]
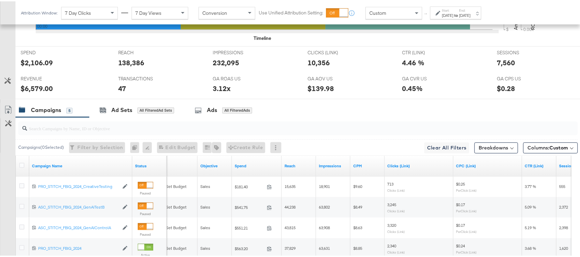
click at [471, 10] on label "End:" at bounding box center [465, 9] width 11 height 4
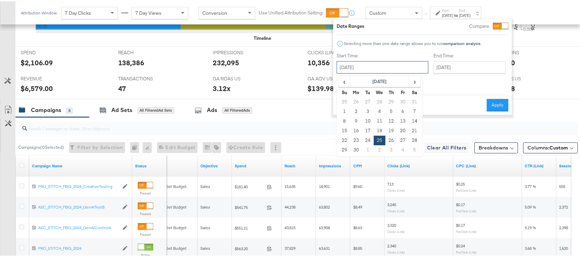
click at [388, 69] on input "[DATE]" at bounding box center [383, 66] width 92 height 12
click at [391, 140] on td "26" at bounding box center [392, 139] width 12 height 10
type input "[DATE]"
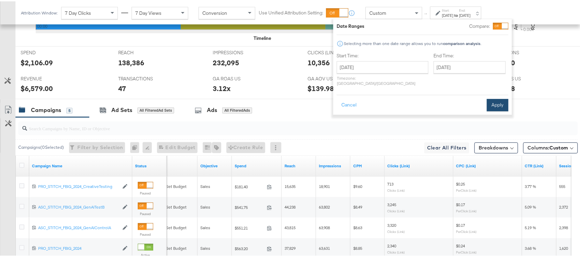
click at [494, 98] on button "Apply" at bounding box center [498, 104] width 22 height 12
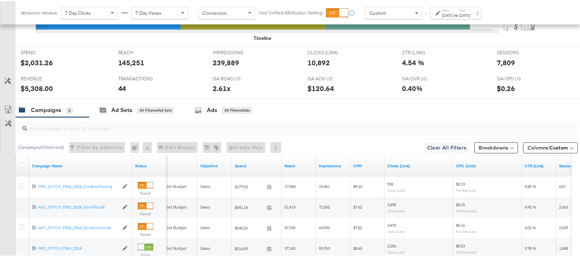
click at [454, 13] on div "[DATE]" at bounding box center [448, 14] width 11 height 6
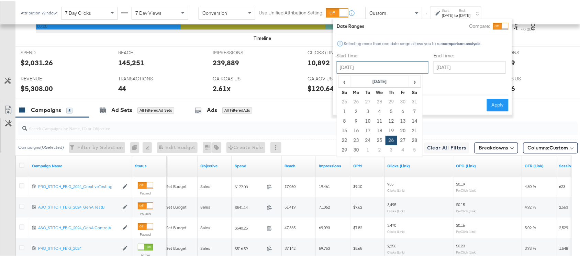
click at [379, 67] on input "[DATE]" at bounding box center [383, 66] width 92 height 12
click at [406, 138] on td "27" at bounding box center [403, 139] width 12 height 10
type input "[DATE]"
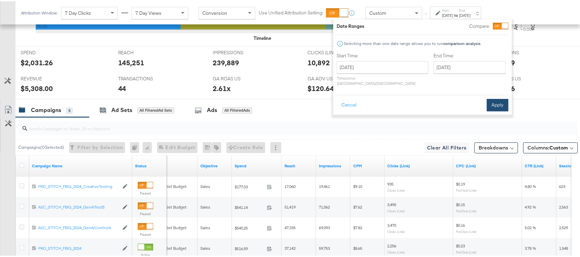
click at [494, 98] on button "Apply" at bounding box center [498, 104] width 22 height 12
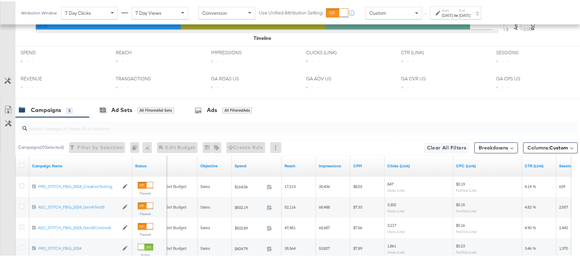
click at [436, 119] on div at bounding box center [296, 127] width 563 height 22
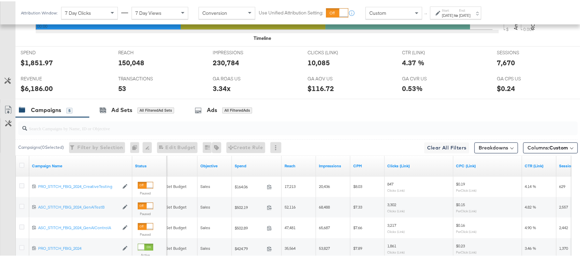
click at [454, 13] on div "[DATE]" at bounding box center [448, 14] width 11 height 6
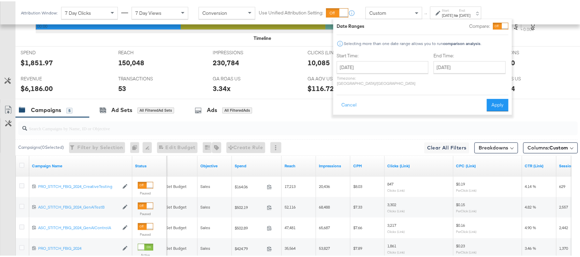
click at [384, 59] on div "Start Time: [DATE] ‹ [DATE] › Su Mo Tu We Th Fr Sa 25 26 27 28 29 30 31 1 2 3 4…" at bounding box center [383, 69] width 92 height 36
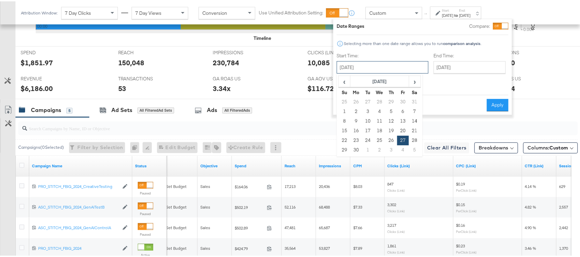
click at [395, 62] on input "[DATE]" at bounding box center [383, 66] width 92 height 12
click at [344, 83] on span "‹" at bounding box center [344, 80] width 11 height 10
click at [413, 128] on td "24" at bounding box center [415, 130] width 12 height 10
type input "[DATE]"
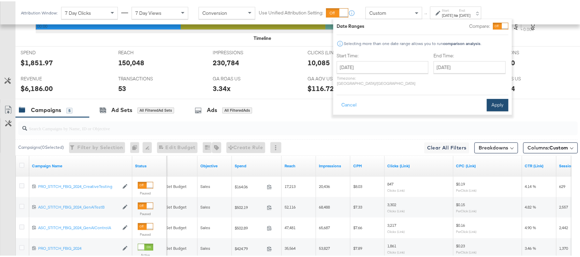
click at [490, 100] on button "Apply" at bounding box center [498, 104] width 22 height 12
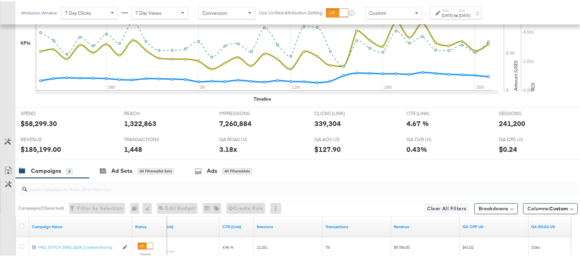
scroll to position [242, 0]
